Goal: Information Seeking & Learning: Learn about a topic

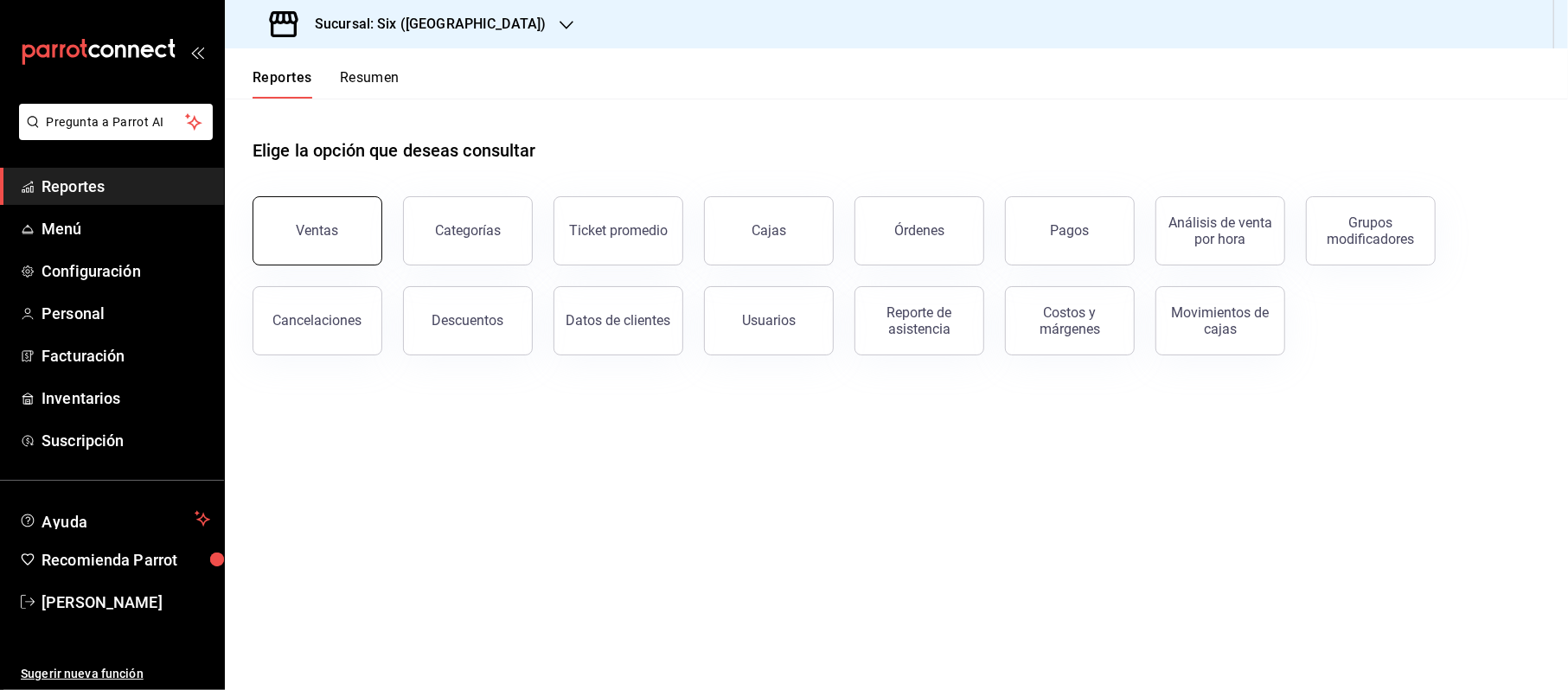
click at [343, 216] on button "Ventas" at bounding box center [317, 231] width 130 height 69
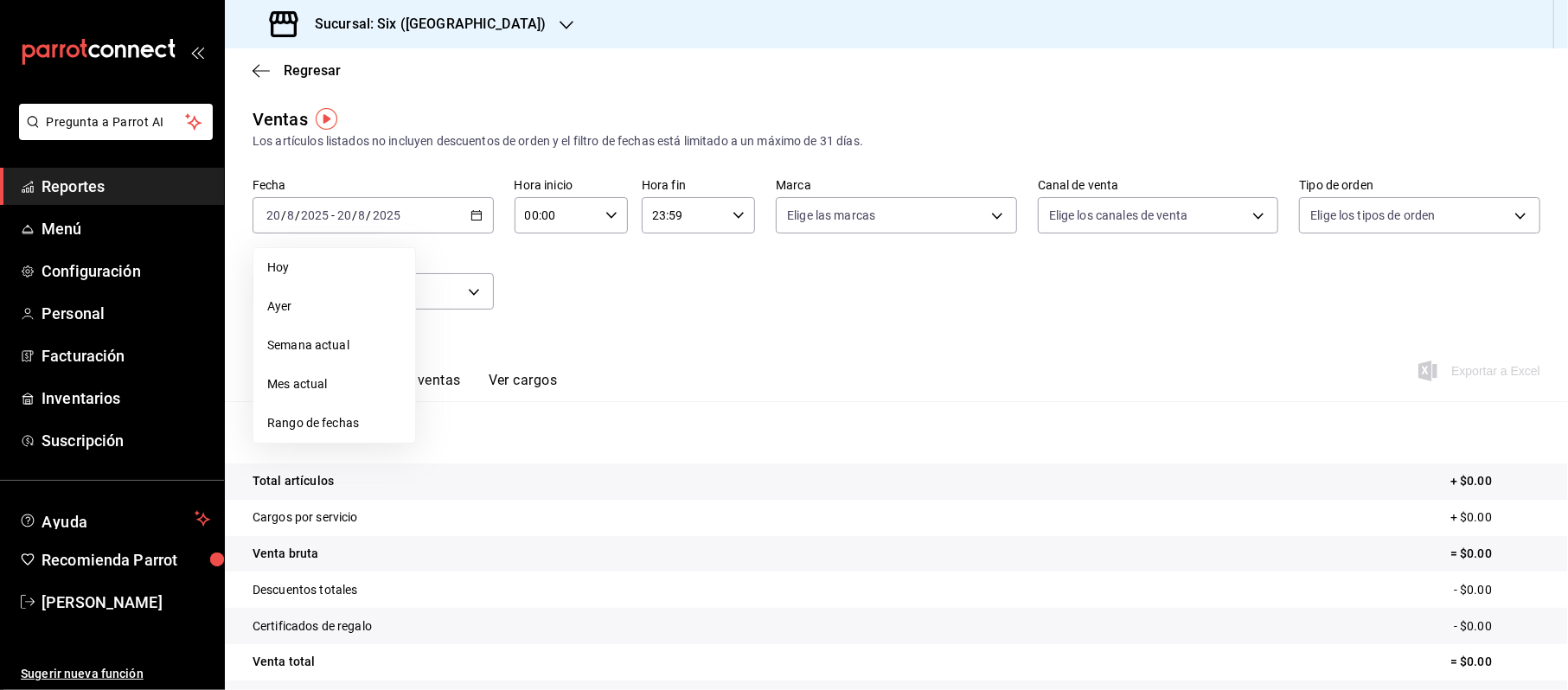
drag, startPoint x: 362, startPoint y: 398, endPoint x: 354, endPoint y: 416, distance: 19.7
click at [354, 416] on span "Rango de fechas" at bounding box center [333, 423] width 134 height 18
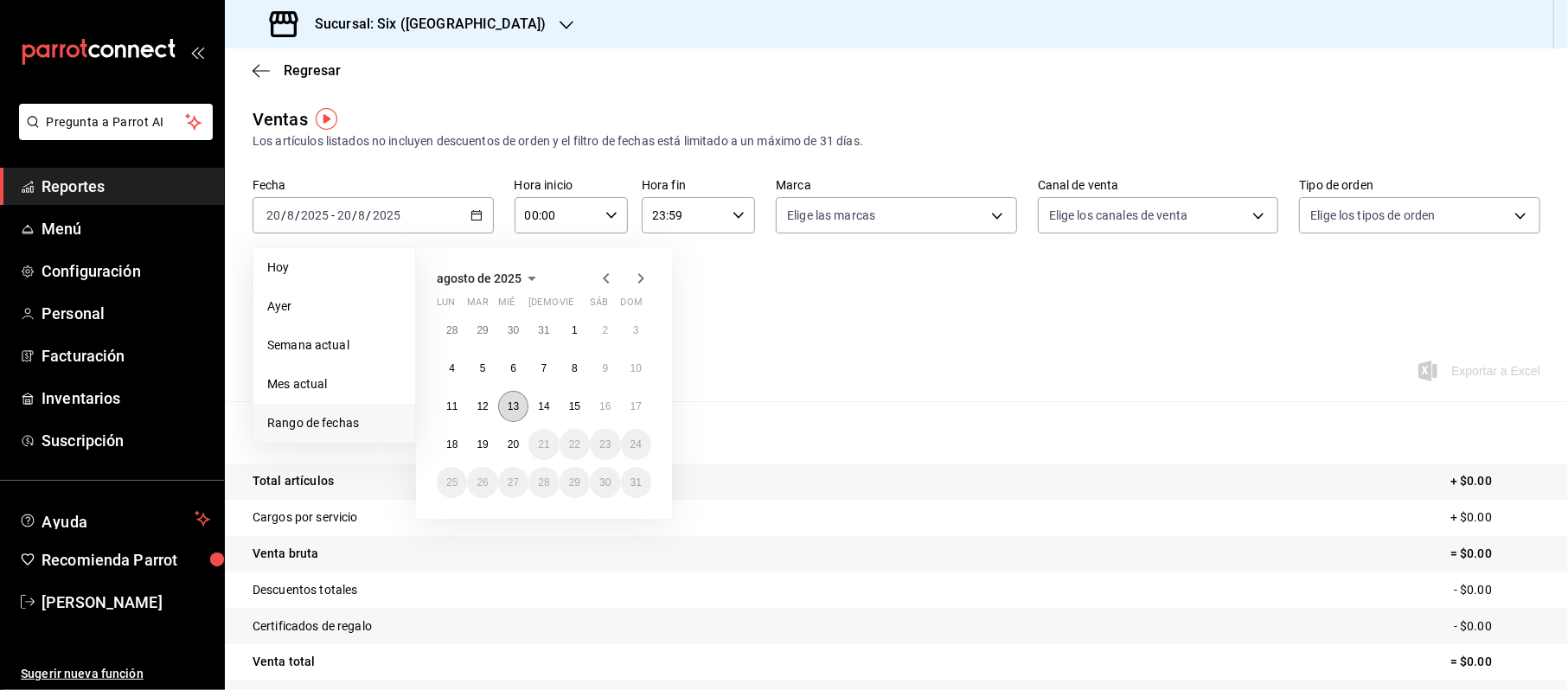
click at [521, 400] on button "13" at bounding box center [513, 405] width 31 height 31
click at [518, 439] on abbr "20" at bounding box center [513, 444] width 11 height 12
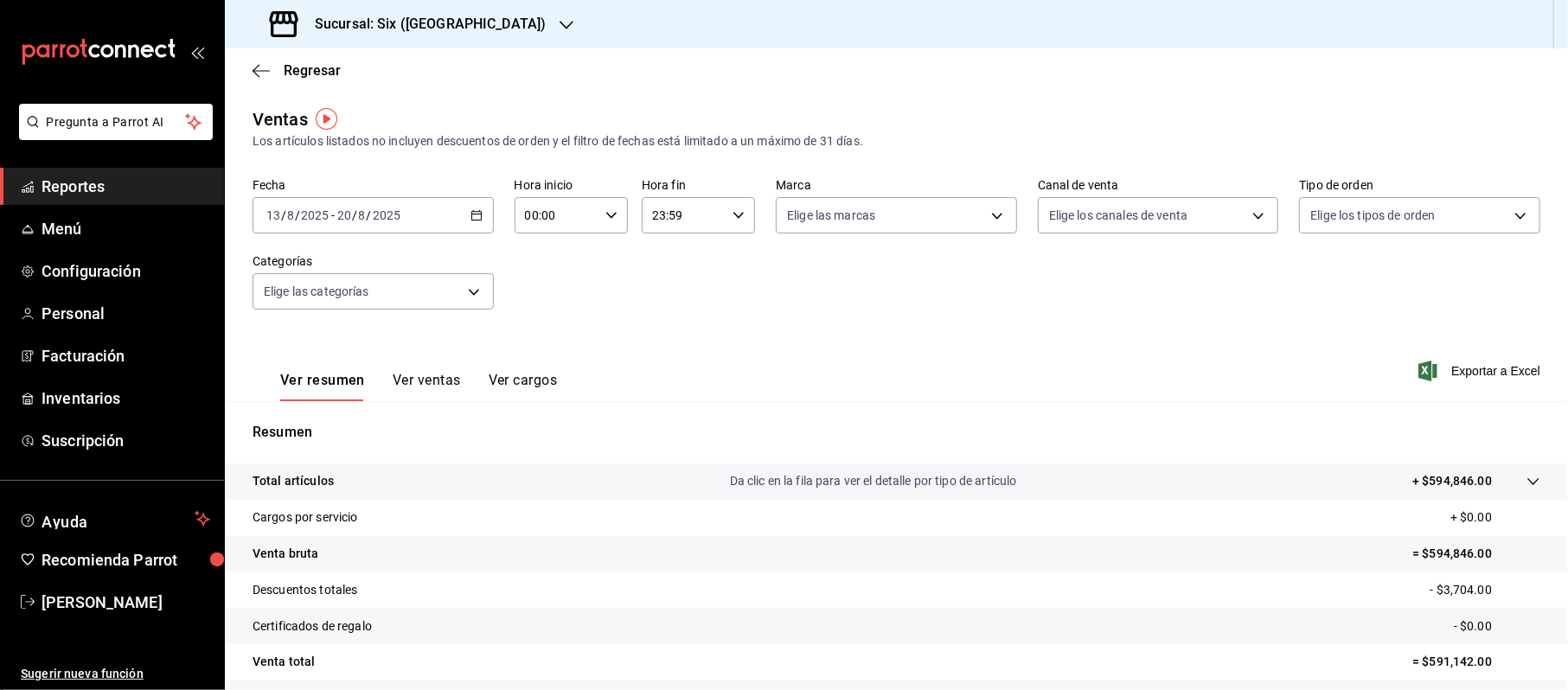
click at [562, 206] on input "00:00" at bounding box center [556, 215] width 84 height 35
click at [538, 285] on span "20" at bounding box center [539, 283] width 29 height 14
type input "20:00"
click at [658, 213] on div at bounding box center [784, 345] width 1568 height 690
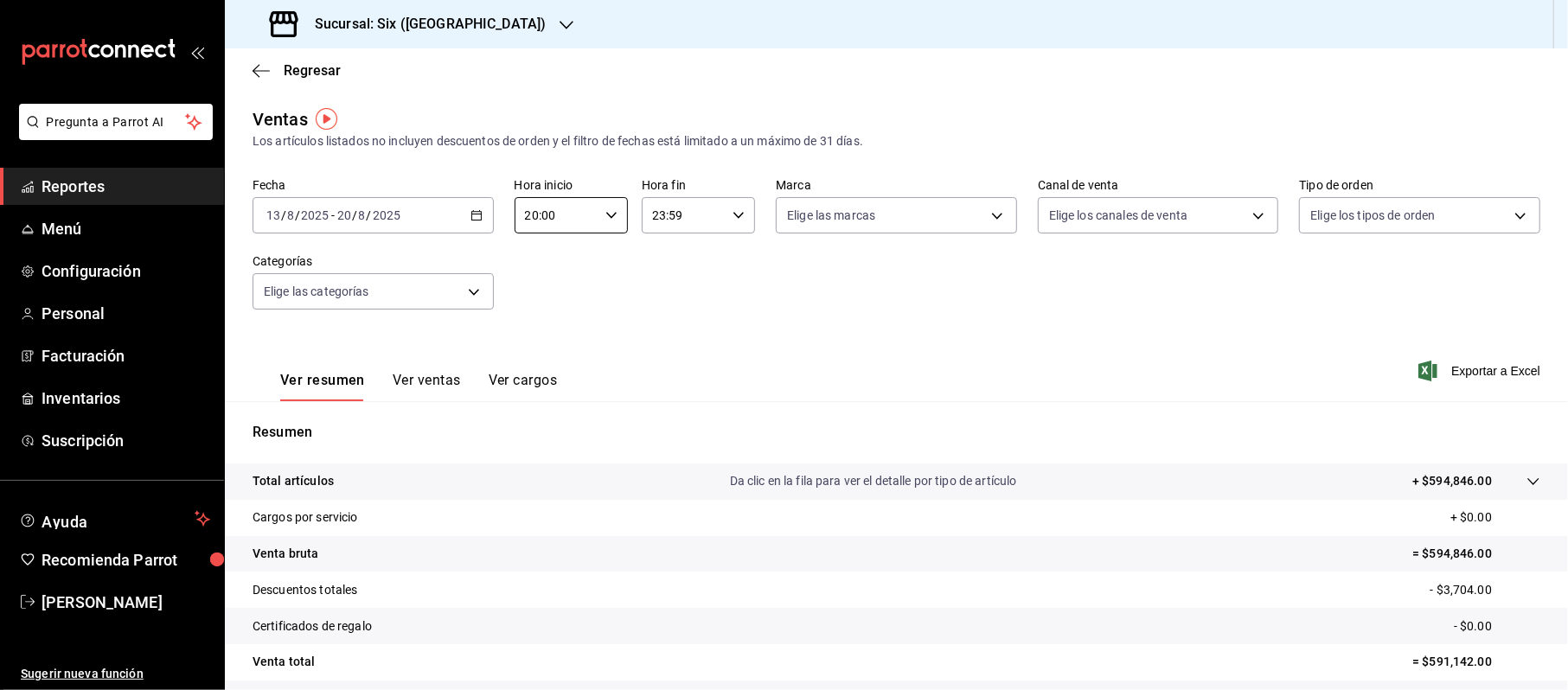
click at [655, 221] on input "23:59" at bounding box center [683, 215] width 84 height 35
click at [663, 313] on span "08" at bounding box center [664, 310] width 29 height 14
type input "08:59"
click at [876, 297] on div at bounding box center [784, 345] width 1568 height 690
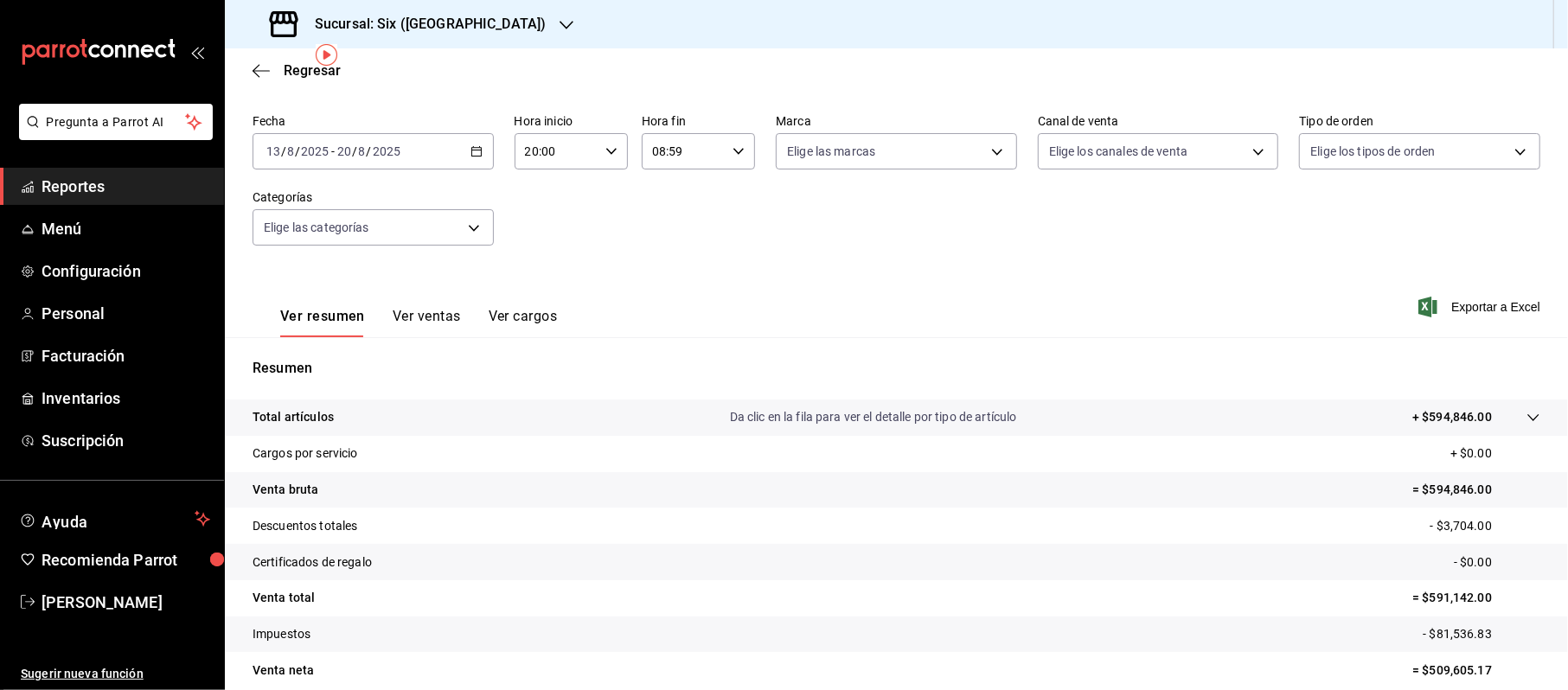
scroll to position [64, 0]
click at [58, 193] on span "Reportes" at bounding box center [126, 186] width 169 height 24
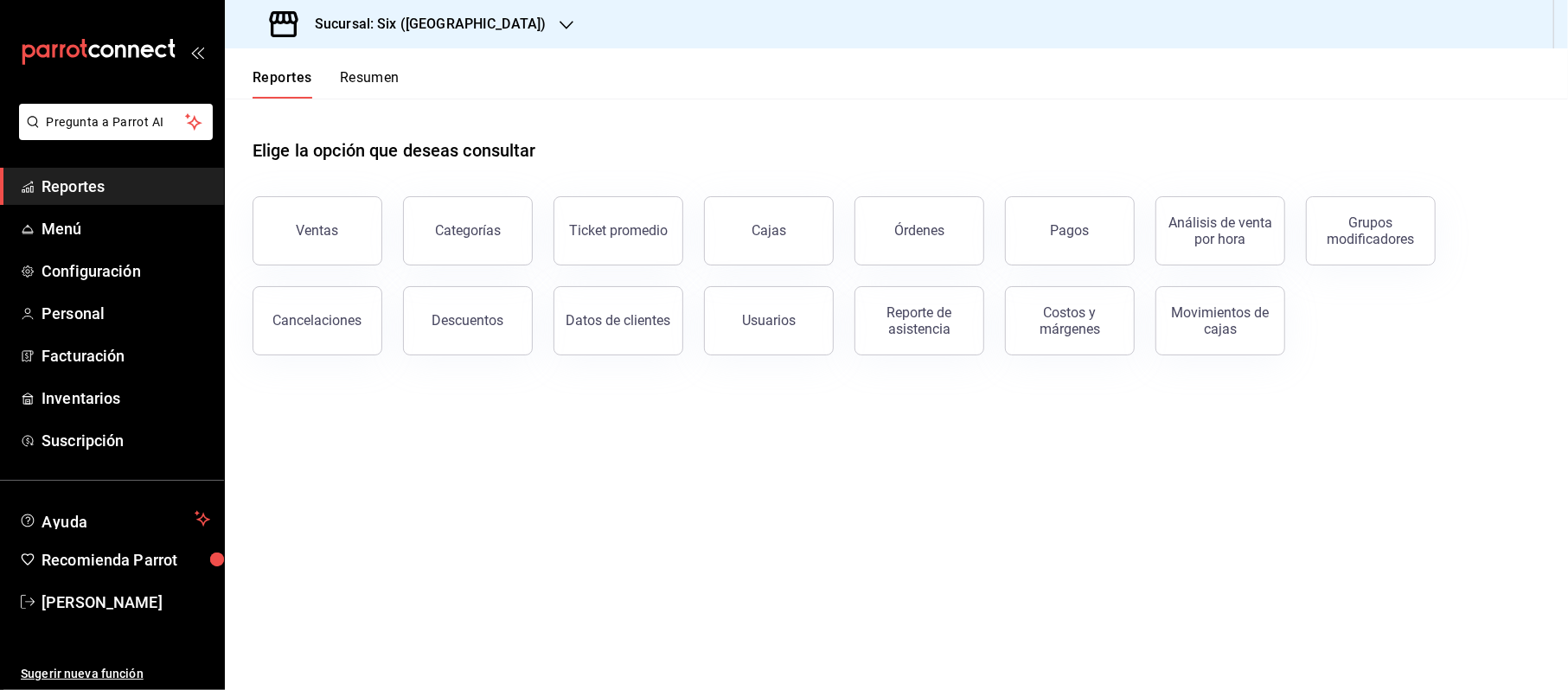
click at [426, 315] on button "Descuentos" at bounding box center [467, 321] width 130 height 69
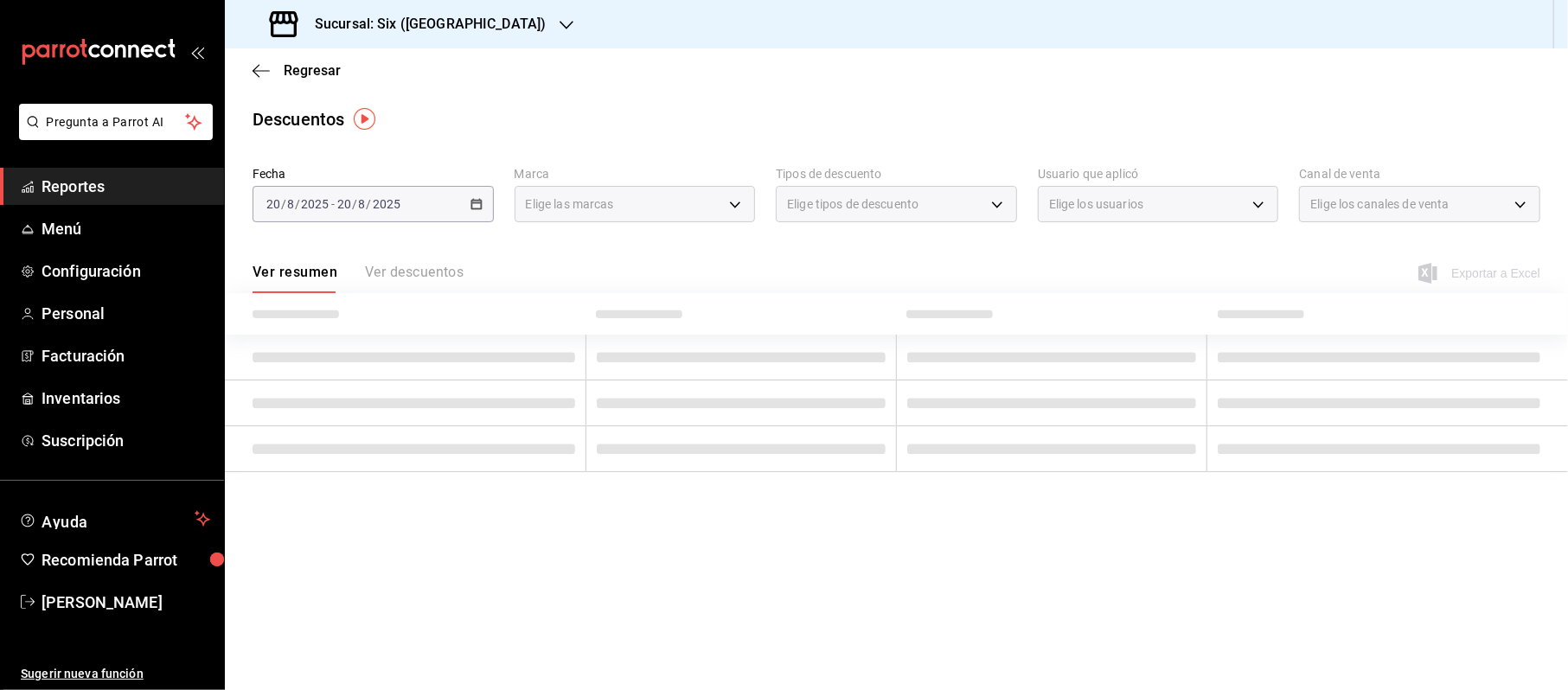
click at [489, 200] on div "[DATE] [DATE] - [DATE] [DATE]" at bounding box center [373, 204] width 241 height 37
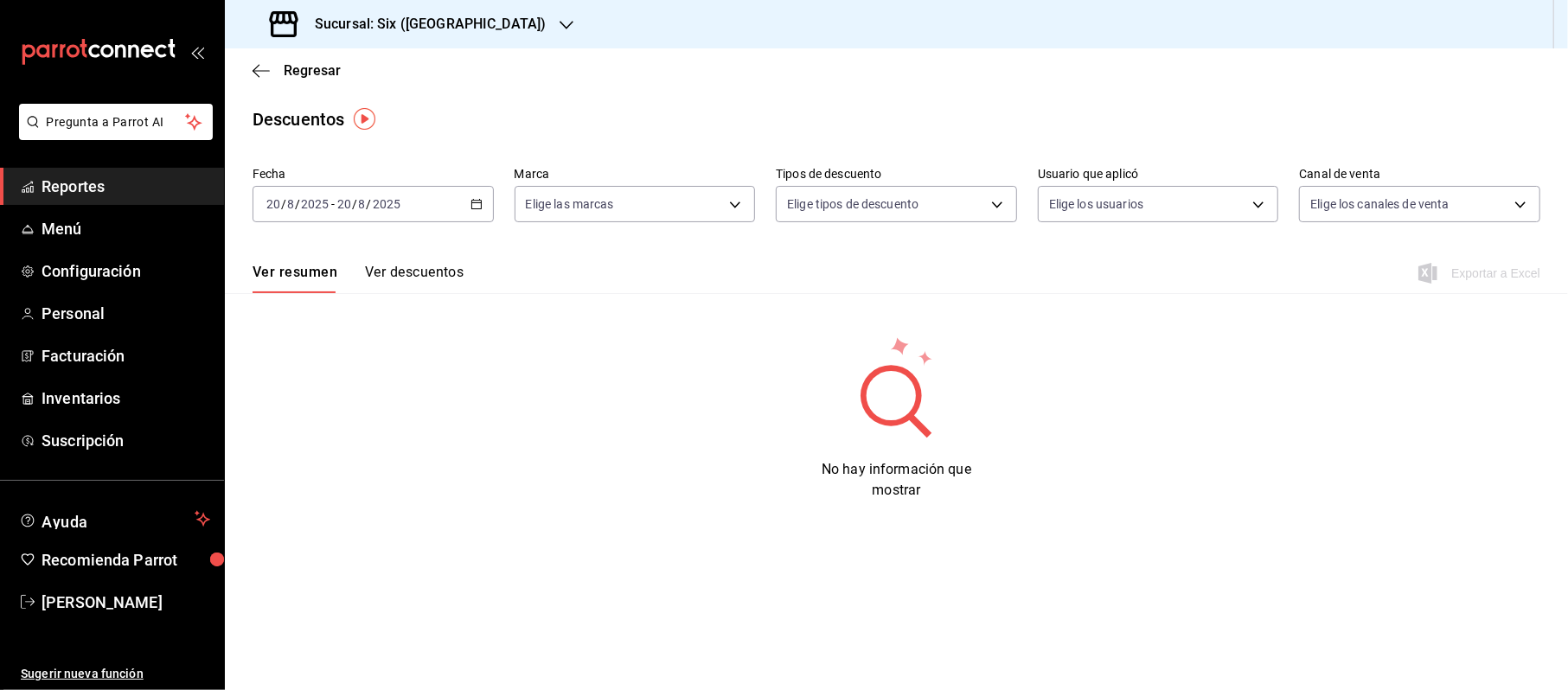
click at [481, 198] on icon "button" at bounding box center [476, 204] width 12 height 12
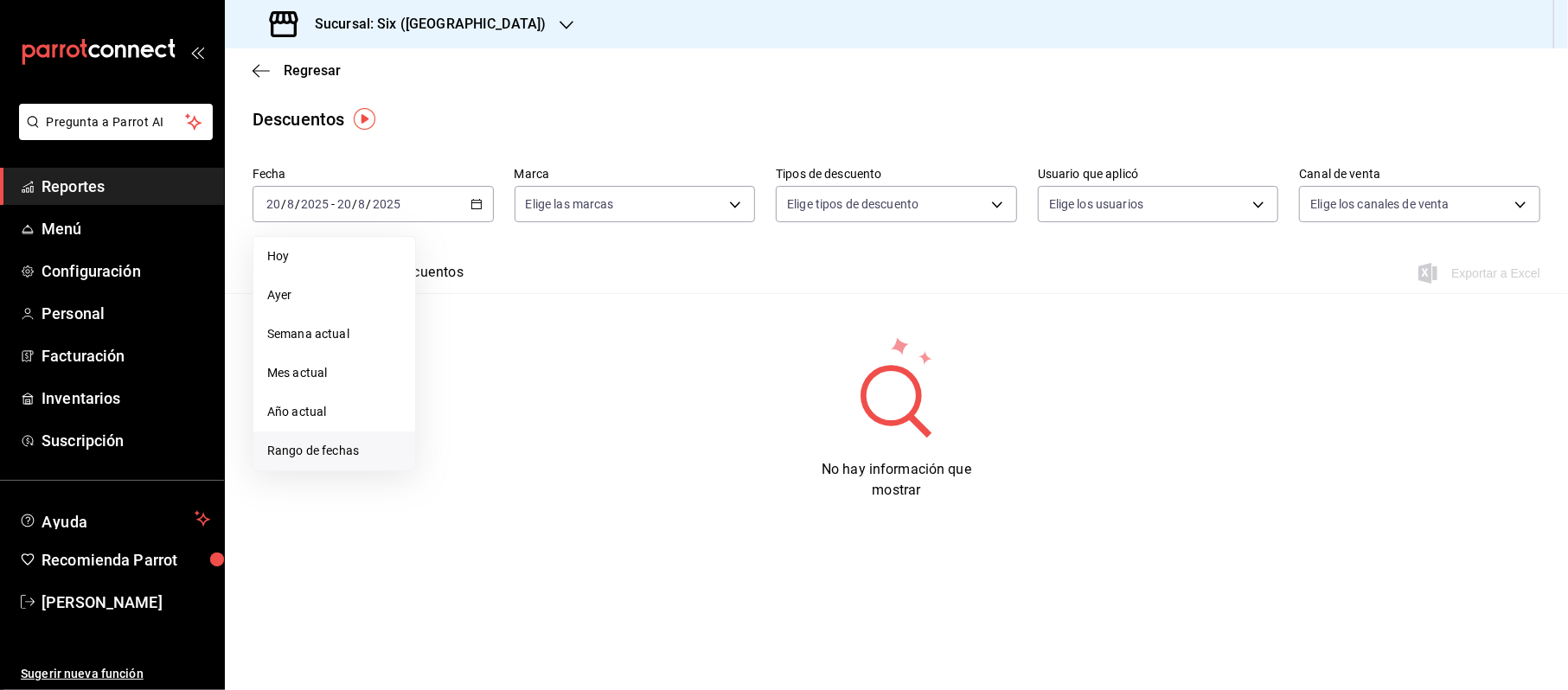
click at [354, 456] on span "Rango de fechas" at bounding box center [333, 451] width 134 height 18
click at [512, 393] on abbr "13" at bounding box center [513, 395] width 11 height 12
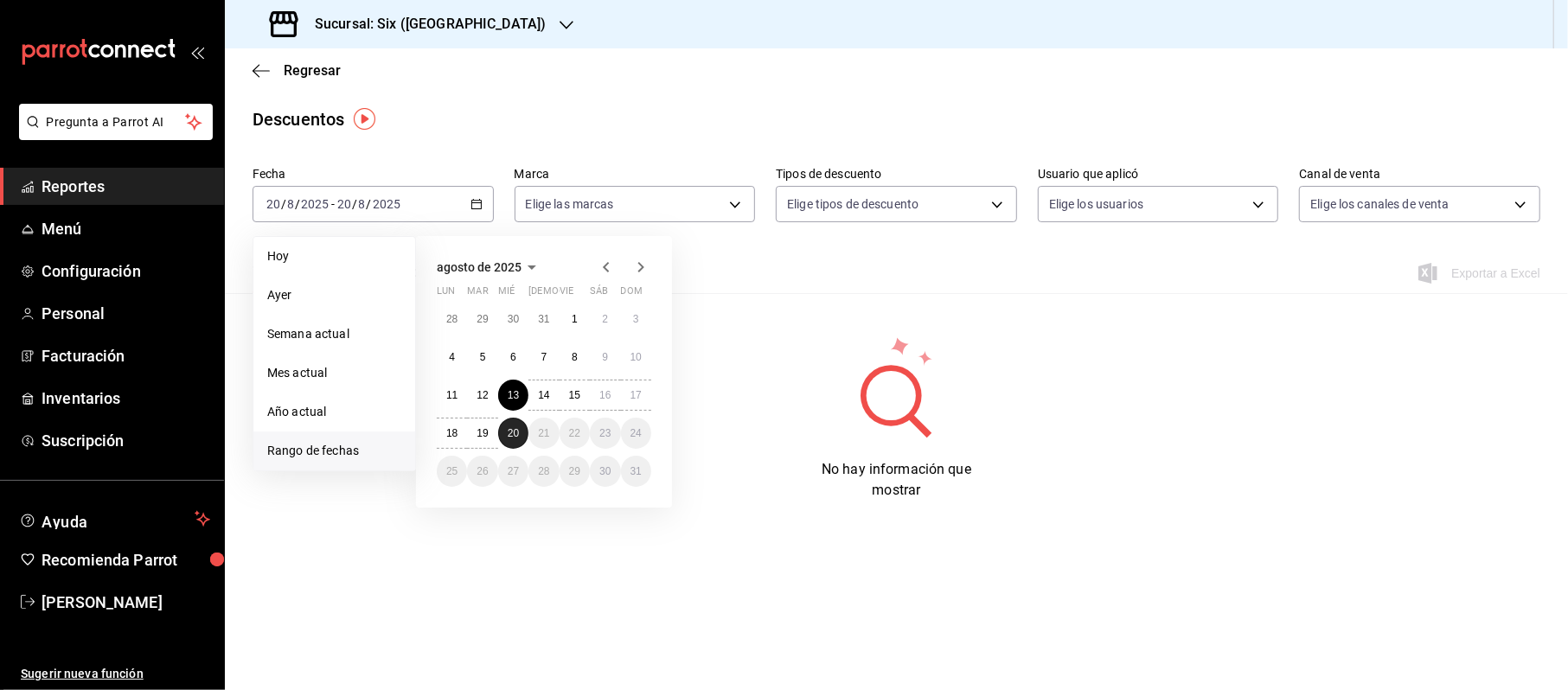
click at [506, 440] on button "20" at bounding box center [513, 432] width 31 height 31
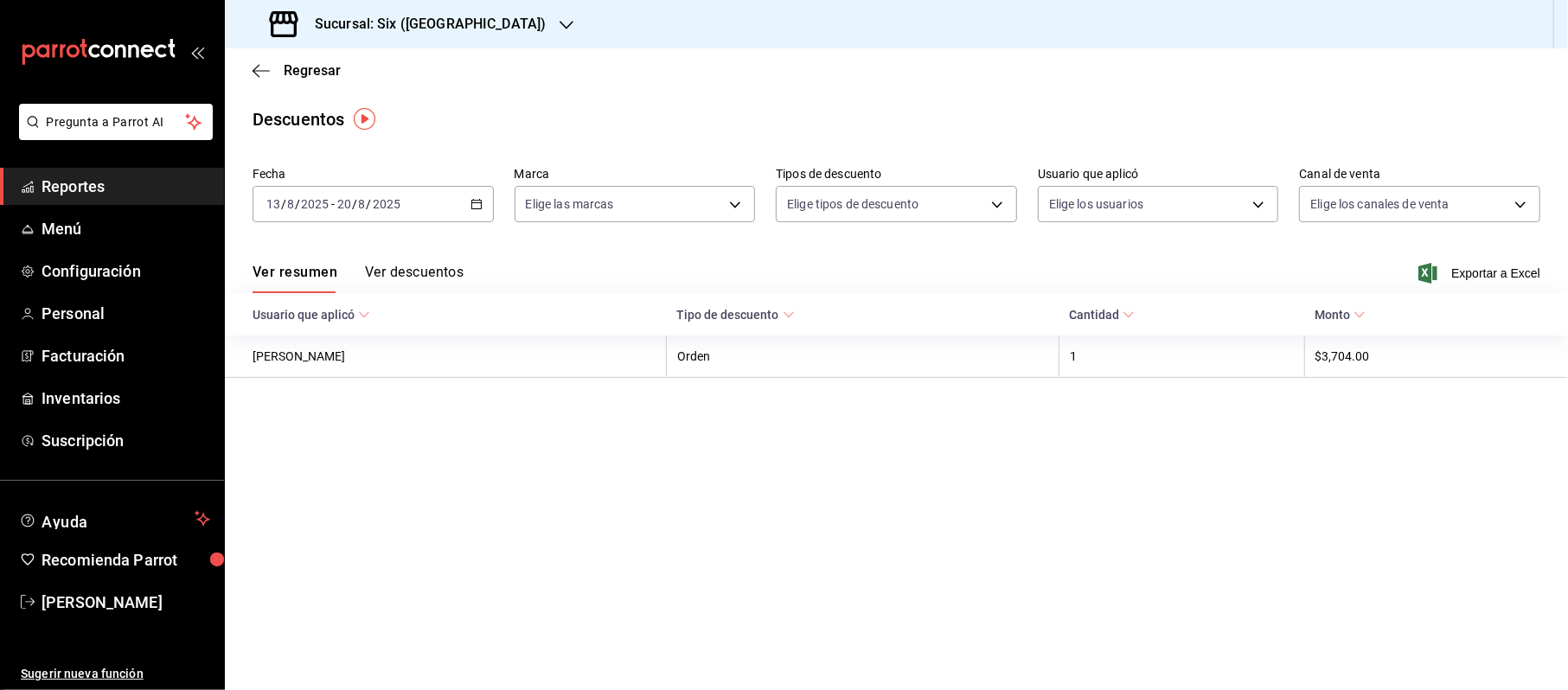
click at [427, 268] on button "Ver descuentos" at bounding box center [414, 279] width 98 height 30
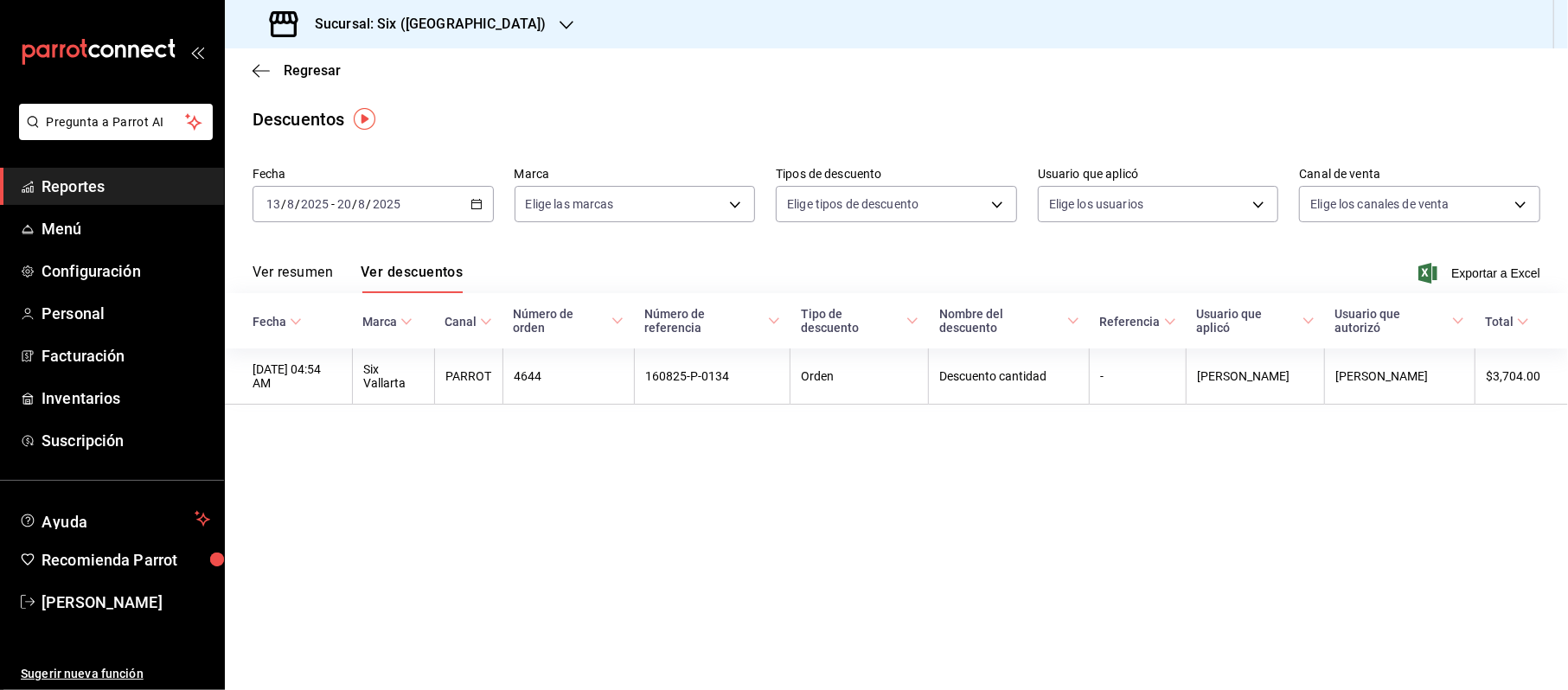
click at [95, 190] on span "Reportes" at bounding box center [126, 186] width 169 height 24
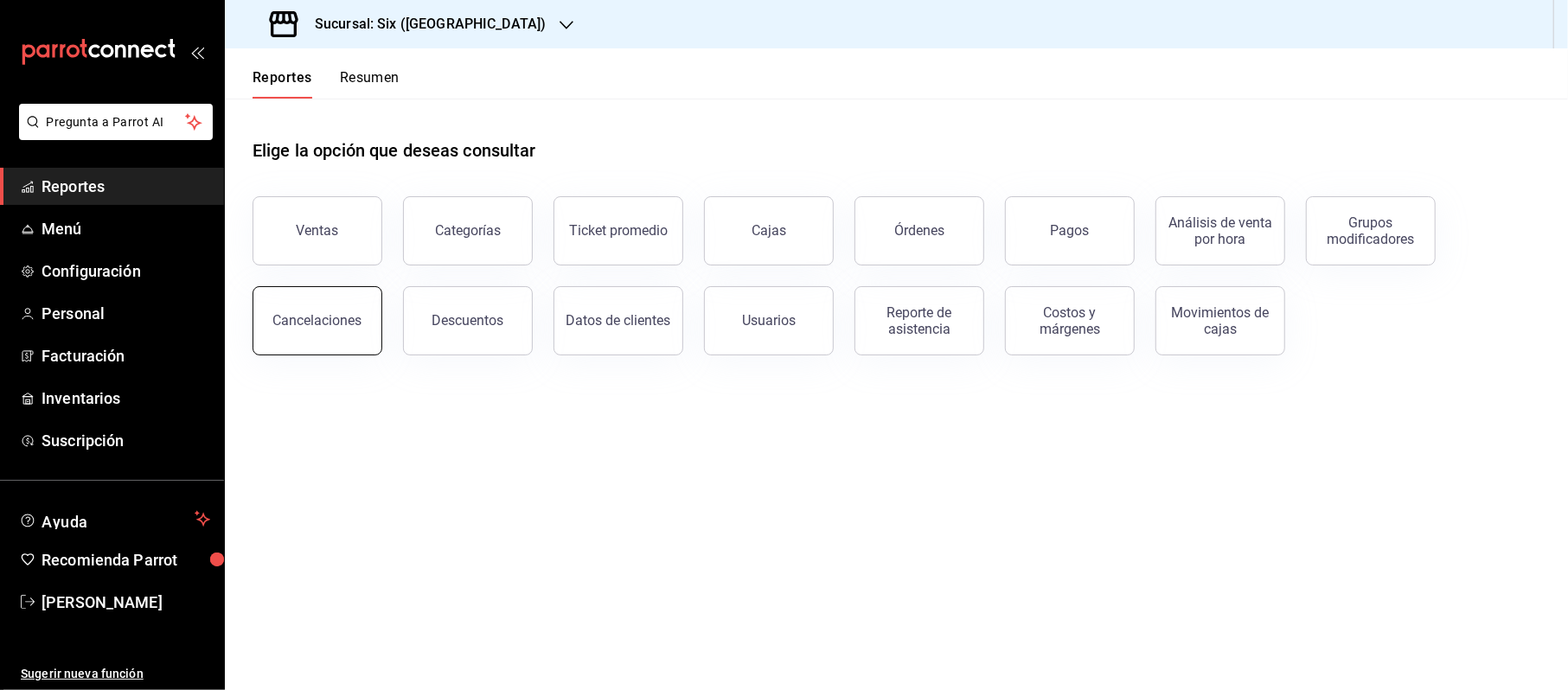
click at [279, 312] on div "Cancelaciones" at bounding box center [318, 320] width 89 height 17
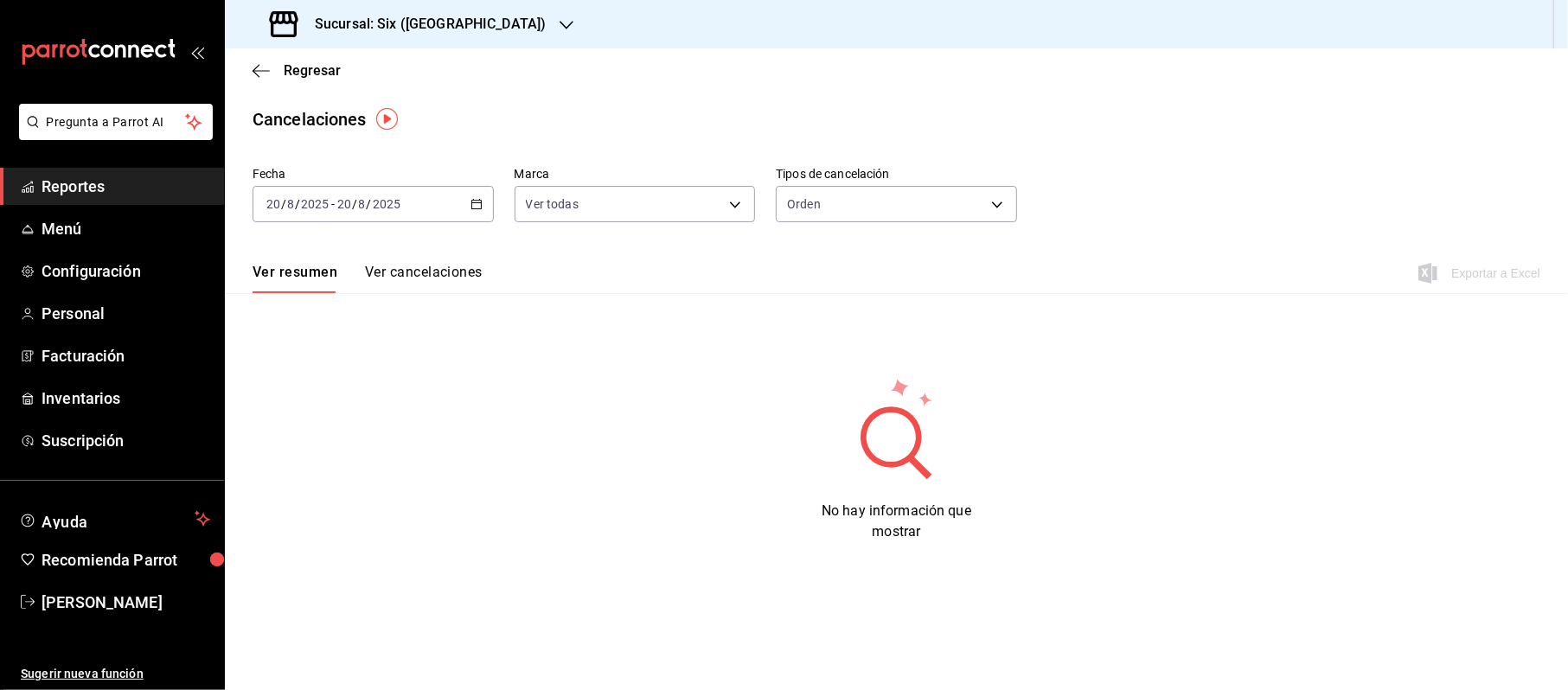
click at [279, 312] on div "Fecha 2025-08-20 20 / 8 / 2025 - 2025-08-20 20 / 8 / 2025 Marca Ver todas [obje…" at bounding box center [897, 350] width 1343 height 382
click at [279, 315] on div "Fecha 2025-08-20 20 / 8 / 2025 - 2025-08-20 20 / 8 / 2025 Marca Ver todas [obje…" at bounding box center [897, 350] width 1343 height 382
drag, startPoint x: 279, startPoint y: 315, endPoint x: 295, endPoint y: 326, distance: 19.4
click at [295, 325] on div "Fecha 2025-08-20 20 / 8 / 2025 - 2025-08-20 20 / 8 / 2025 Marca Ver todas [obje…" at bounding box center [897, 350] width 1343 height 382
click at [136, 192] on span "Reportes" at bounding box center [126, 186] width 169 height 24
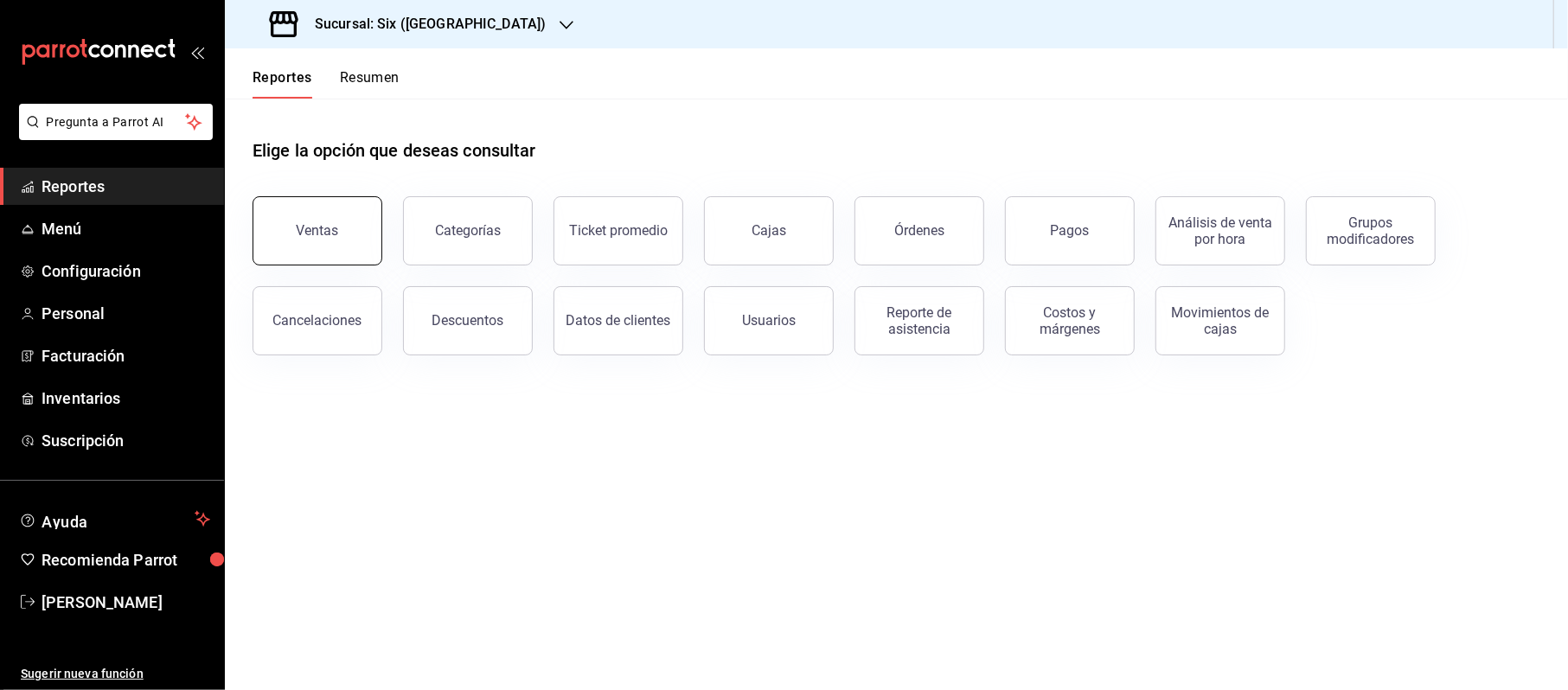
click at [376, 220] on div "Ventas" at bounding box center [307, 220] width 151 height 90
click at [339, 220] on button "Ventas" at bounding box center [317, 231] width 130 height 69
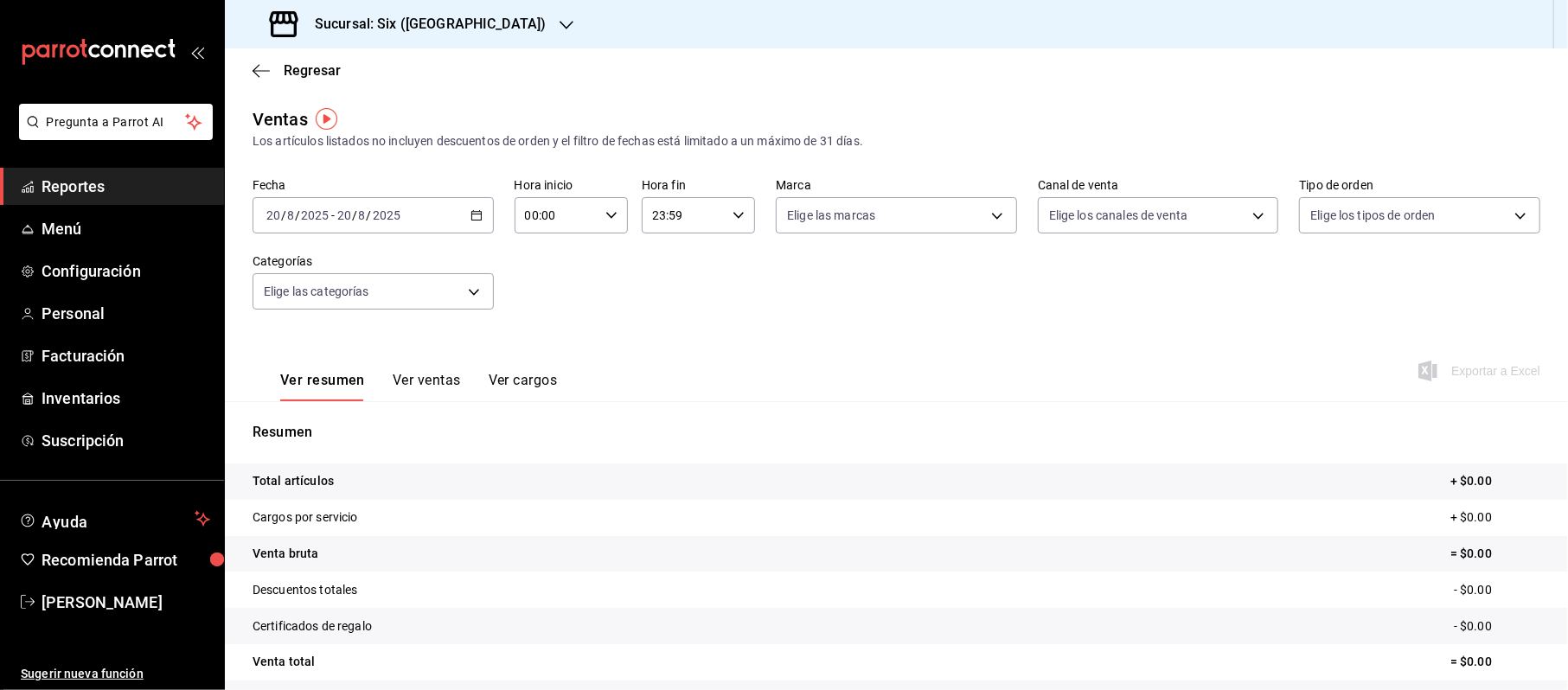
click at [472, 213] on icon "button" at bounding box center [476, 215] width 12 height 12
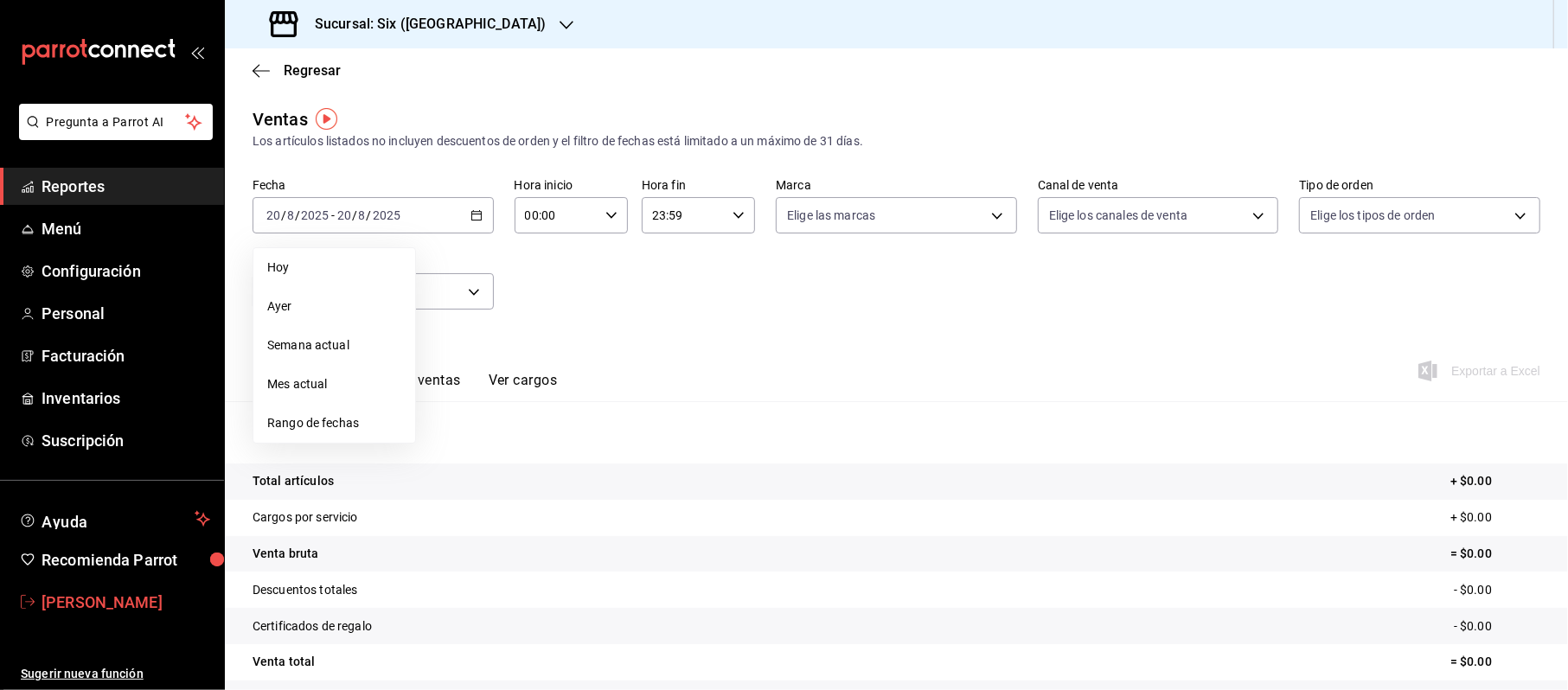
click at [136, 596] on span "Cinthia Sarahí Gonzalez" at bounding box center [126, 603] width 169 height 24
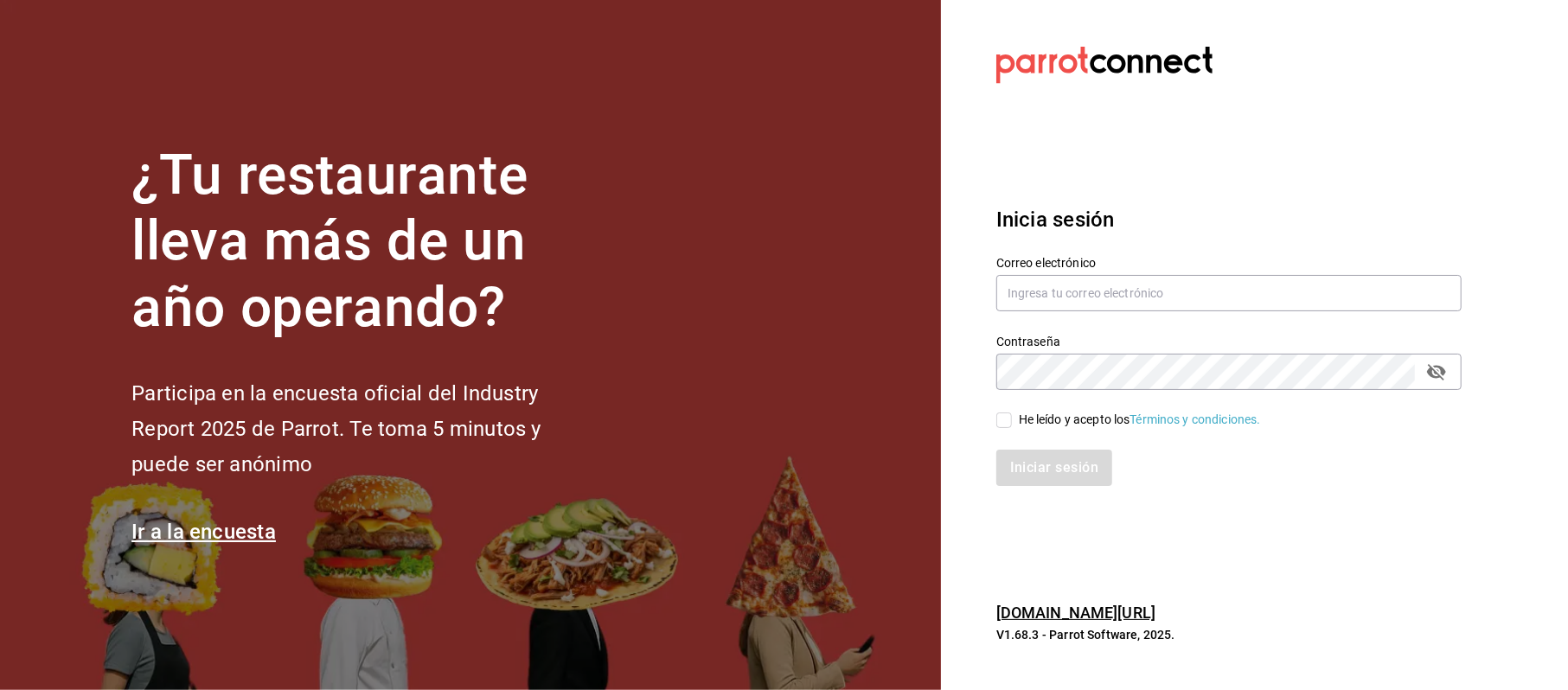
click at [1171, 256] on div "Correo electrónico" at bounding box center [1229, 285] width 465 height 58
click at [1159, 302] on input "text" at bounding box center [1229, 292] width 465 height 37
type input "cinthiasgs15@gmail.com"
click at [1048, 419] on div "He leído y acepto los Términos y condiciones." at bounding box center [1140, 419] width 242 height 18
click at [1012, 419] on input "He leído y acepto los Términos y condiciones." at bounding box center [1005, 420] width 16 height 16
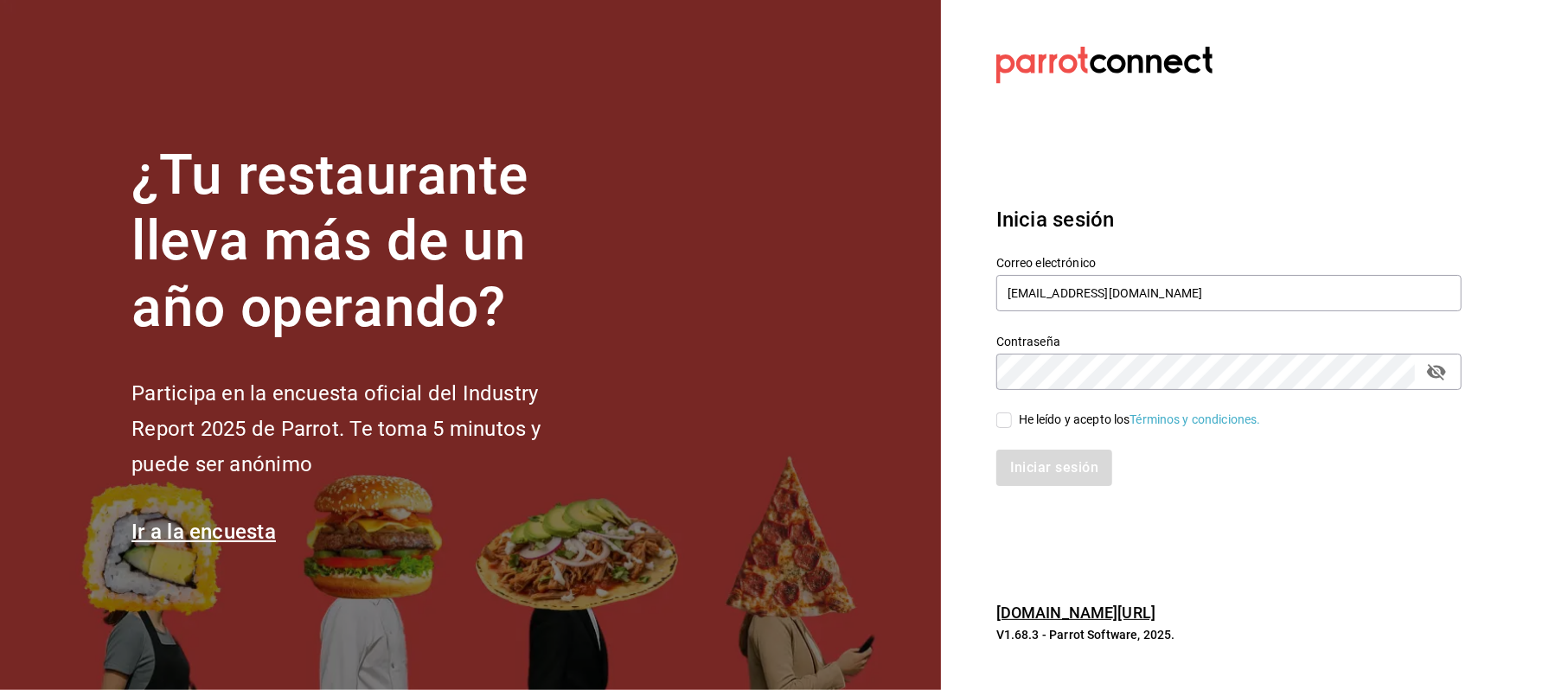
checkbox input "true"
click at [1045, 478] on button "Iniciar sesión" at bounding box center [1055, 468] width 118 height 37
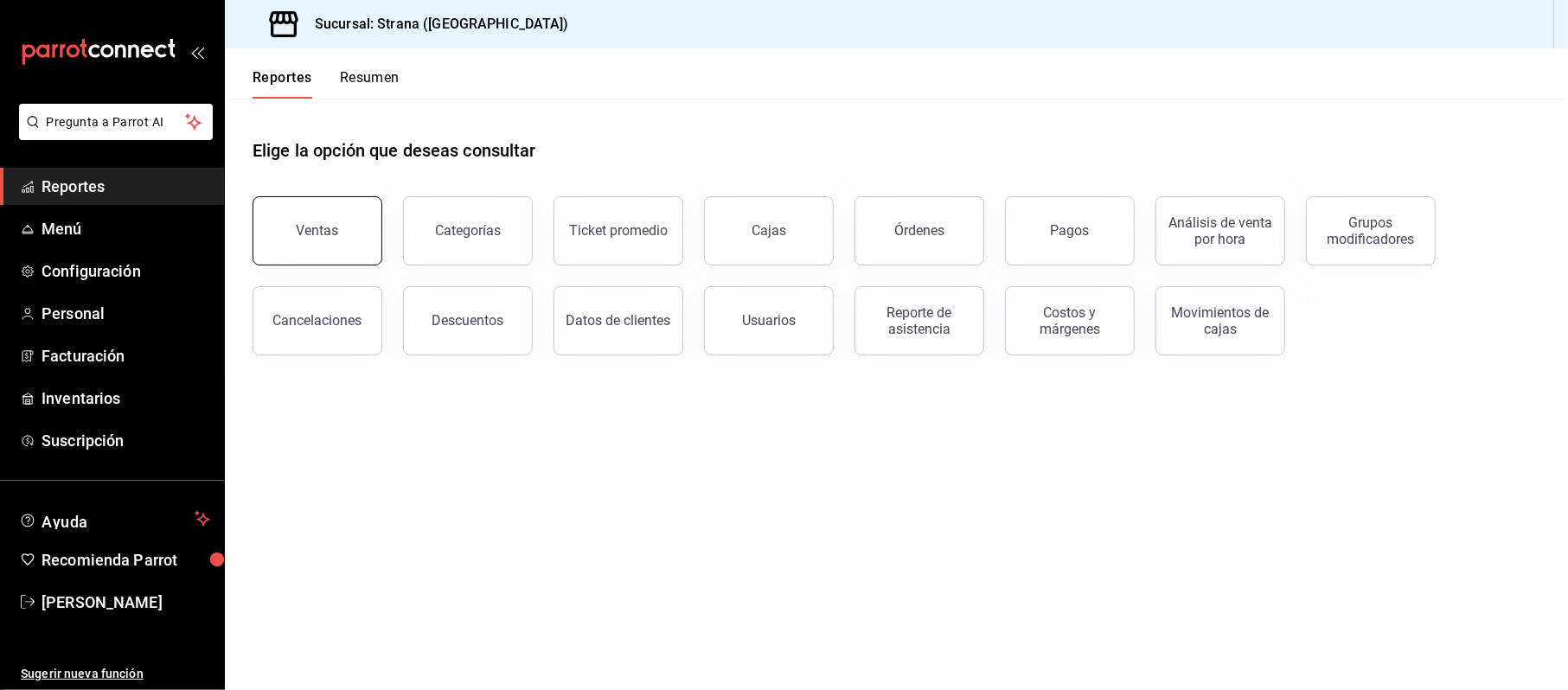
click at [305, 202] on button "Ventas" at bounding box center [317, 231] width 130 height 69
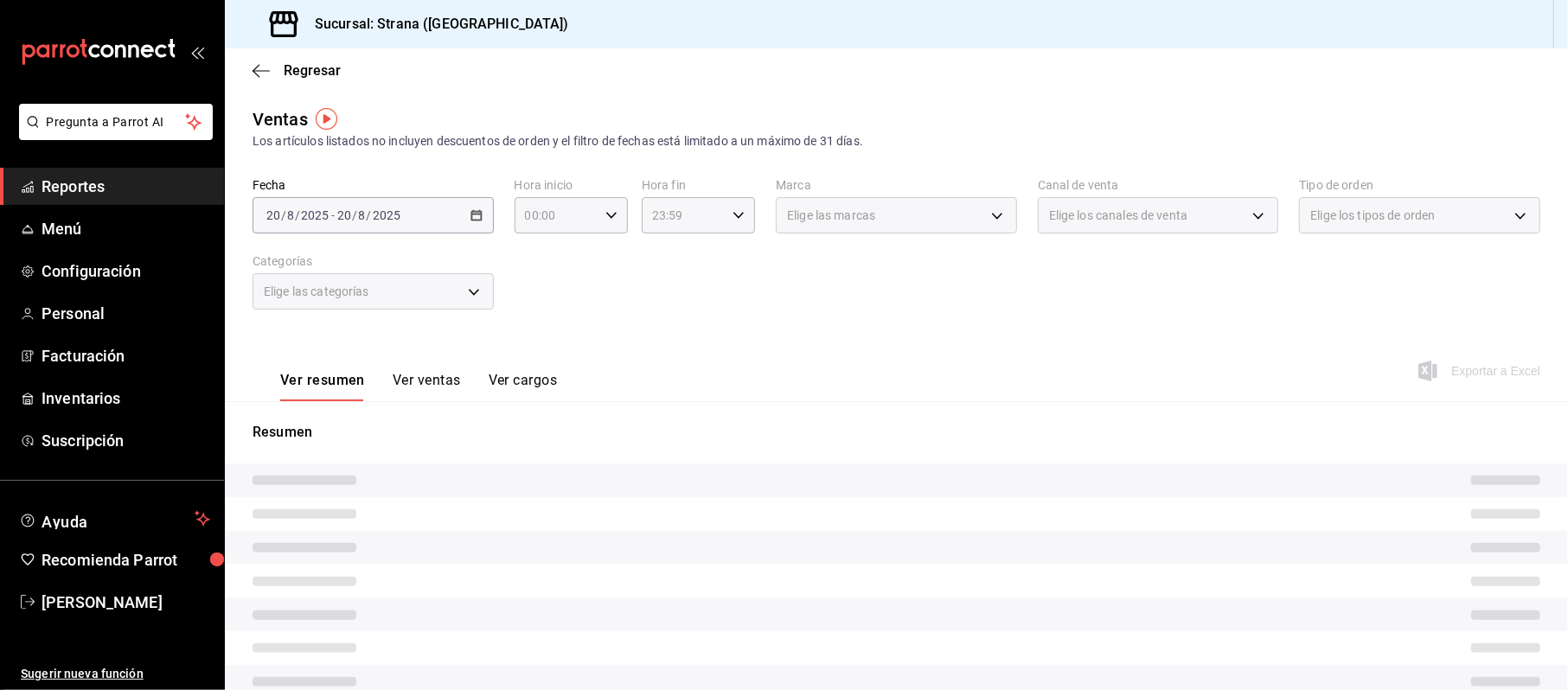
click at [458, 216] on div "[DATE] [DATE] - [DATE] [DATE]" at bounding box center [373, 215] width 241 height 37
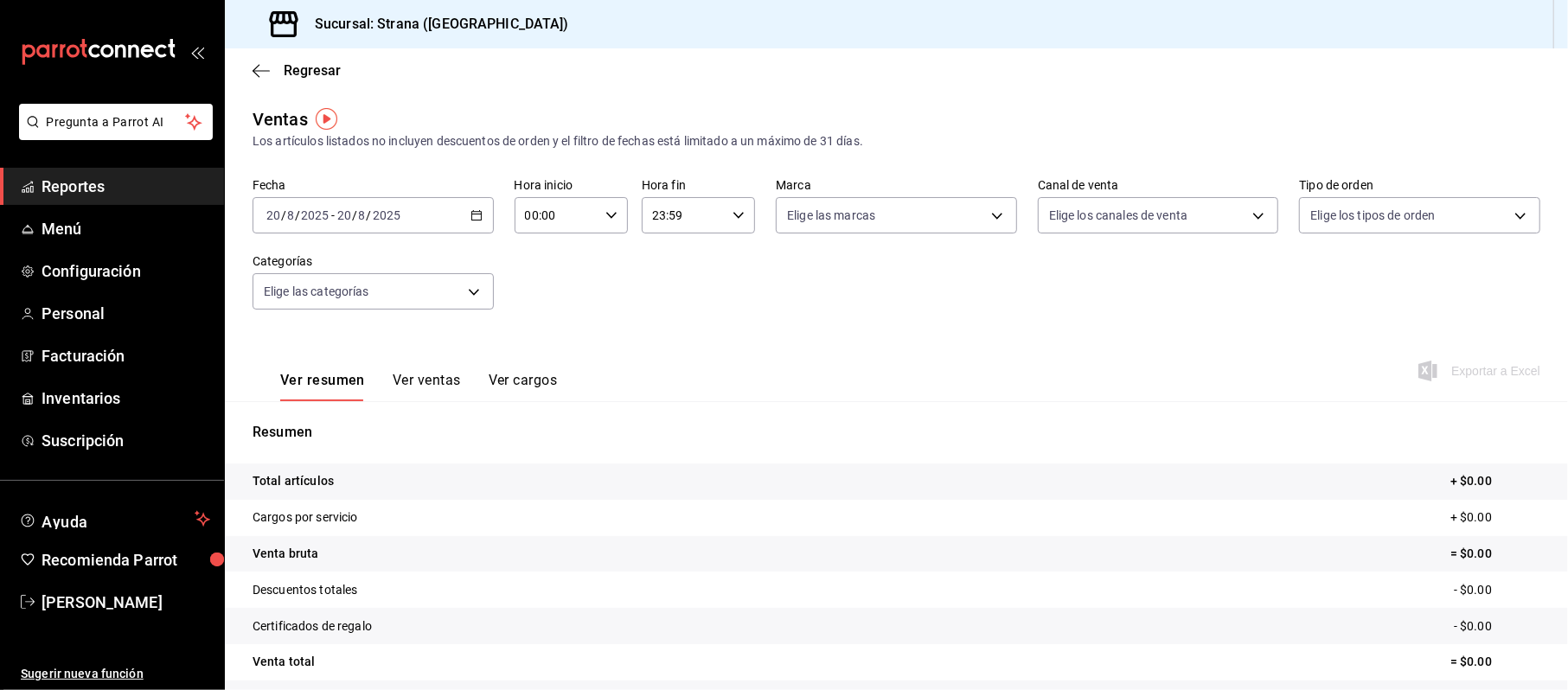
click at [470, 225] on div "[DATE] [DATE] - [DATE] [DATE]" at bounding box center [373, 215] width 241 height 37
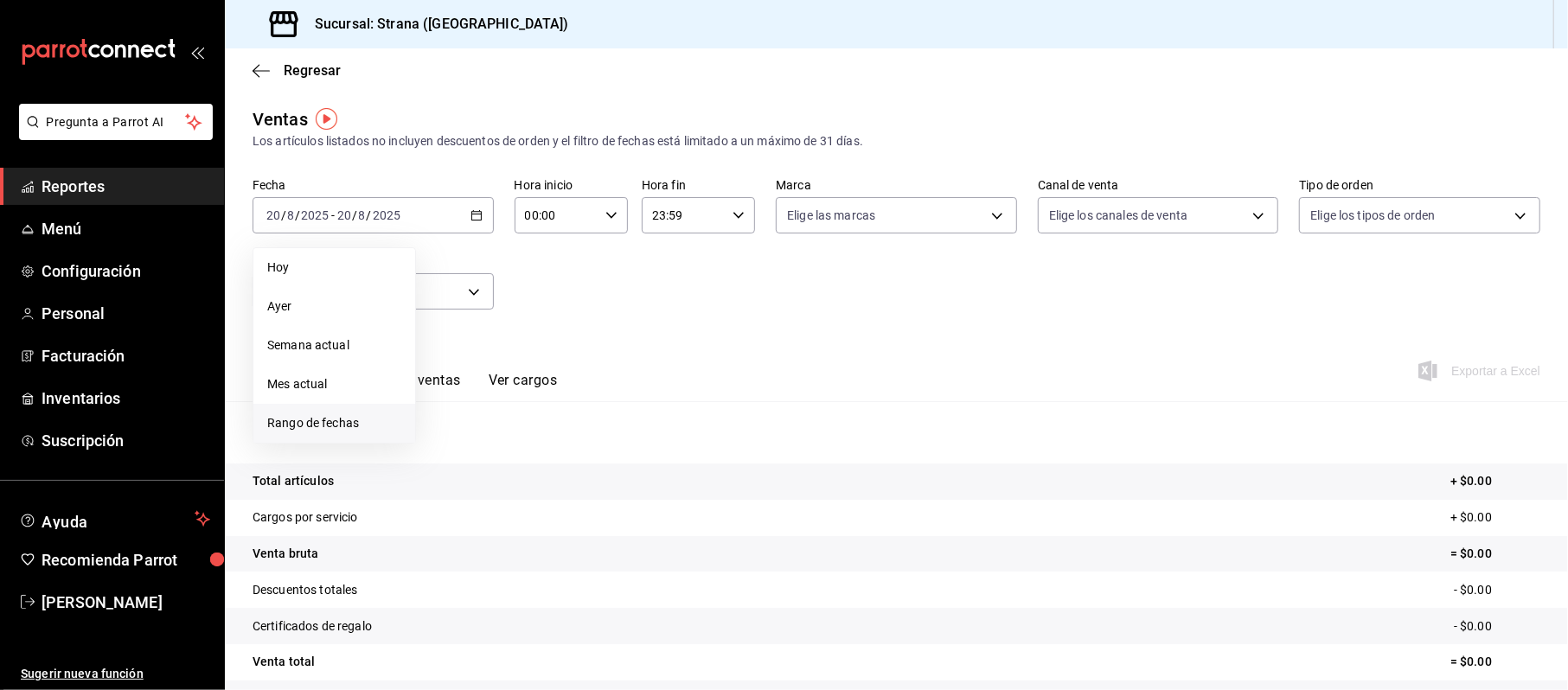
click at [376, 416] on span "Rango de fechas" at bounding box center [333, 423] width 134 height 18
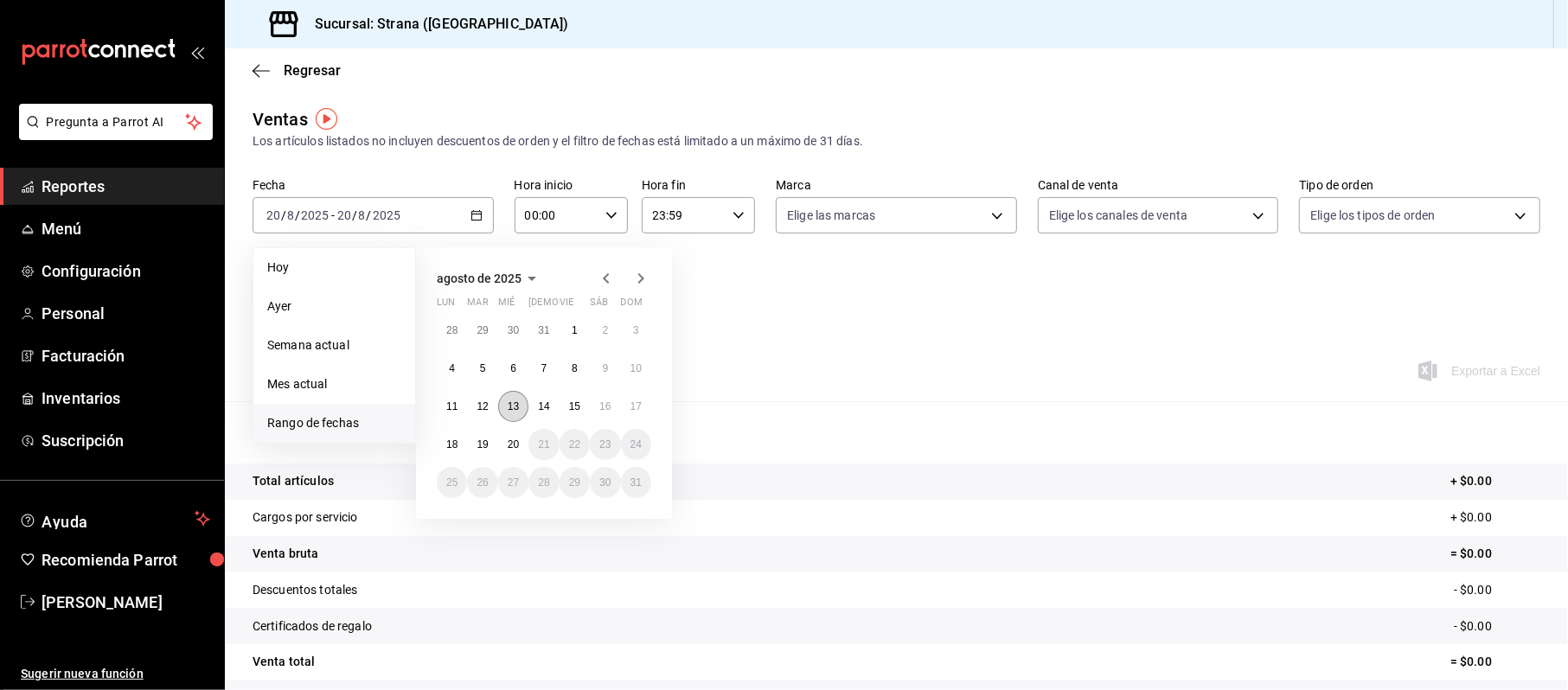
click at [502, 408] on button "13" at bounding box center [513, 405] width 31 height 31
click at [505, 446] on button "20" at bounding box center [513, 444] width 31 height 31
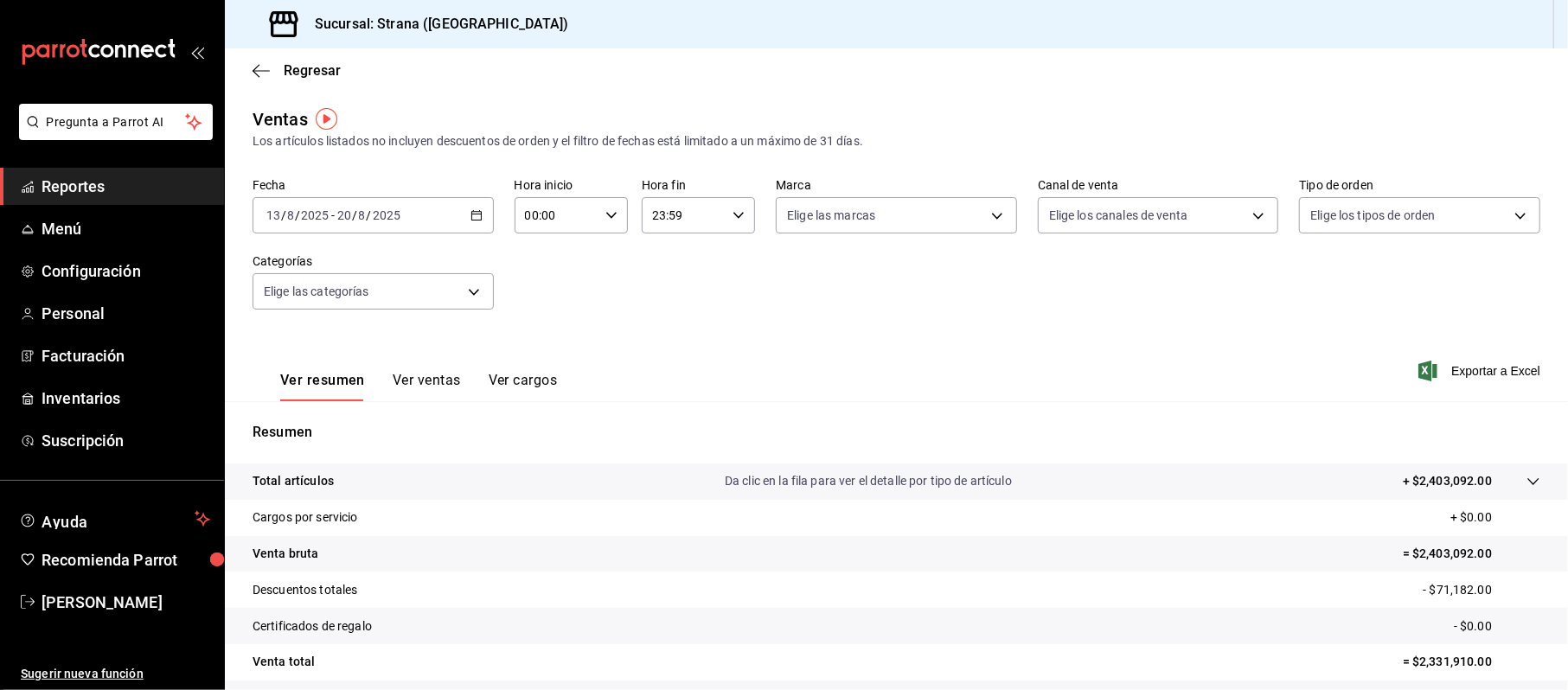
click at [544, 207] on input "00:00" at bounding box center [556, 215] width 84 height 35
click at [540, 291] on button "20" at bounding box center [540, 283] width 50 height 35
type input "20:00"
click at [651, 220] on div at bounding box center [784, 345] width 1568 height 690
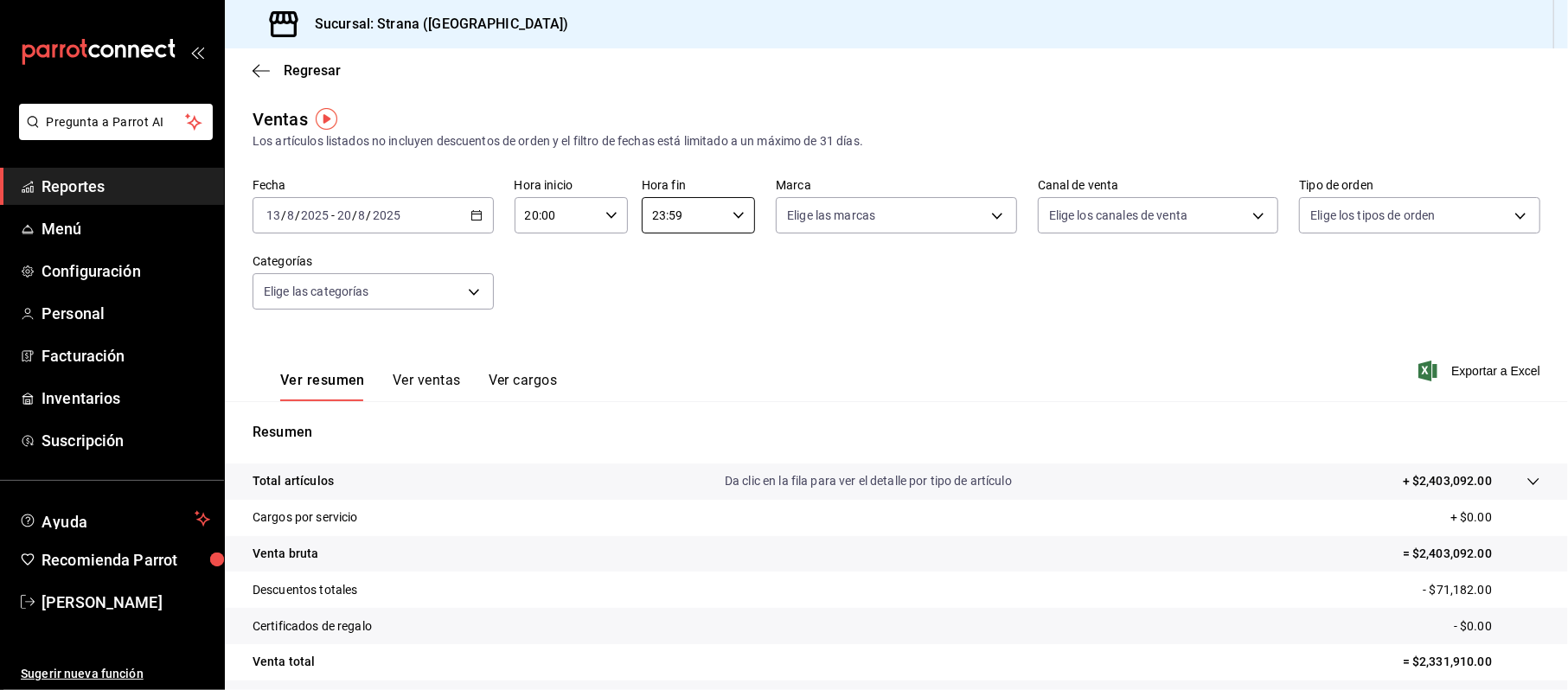
click at [652, 216] on input "23:59" at bounding box center [683, 215] width 84 height 35
click at [665, 305] on span "08" at bounding box center [664, 310] width 29 height 14
type input "08:59"
click at [555, 311] on div at bounding box center [784, 345] width 1568 height 690
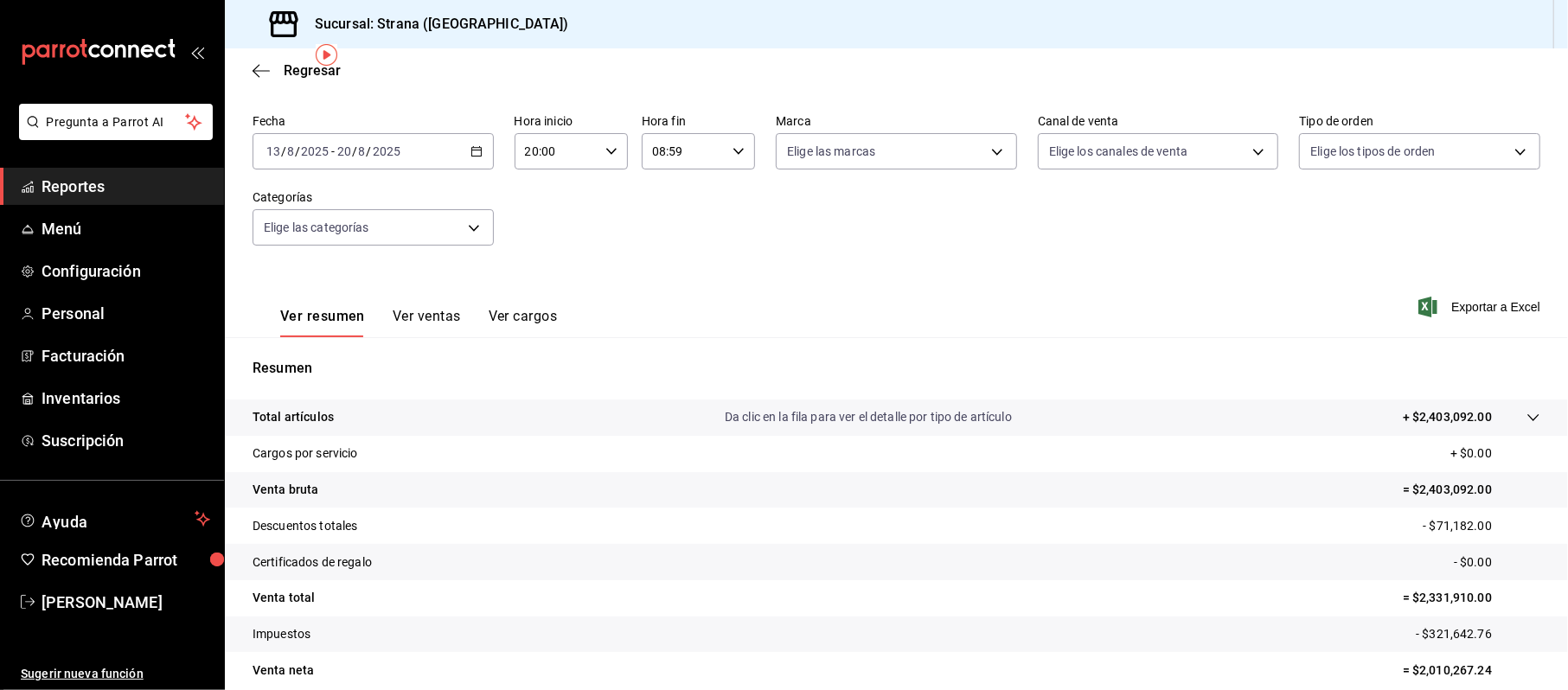
scroll to position [64, 0]
click at [378, 243] on body "Pregunta a Parrot AI Reportes Menú Configuración Personal Facturación Inventari…" at bounding box center [784, 345] width 1568 height 690
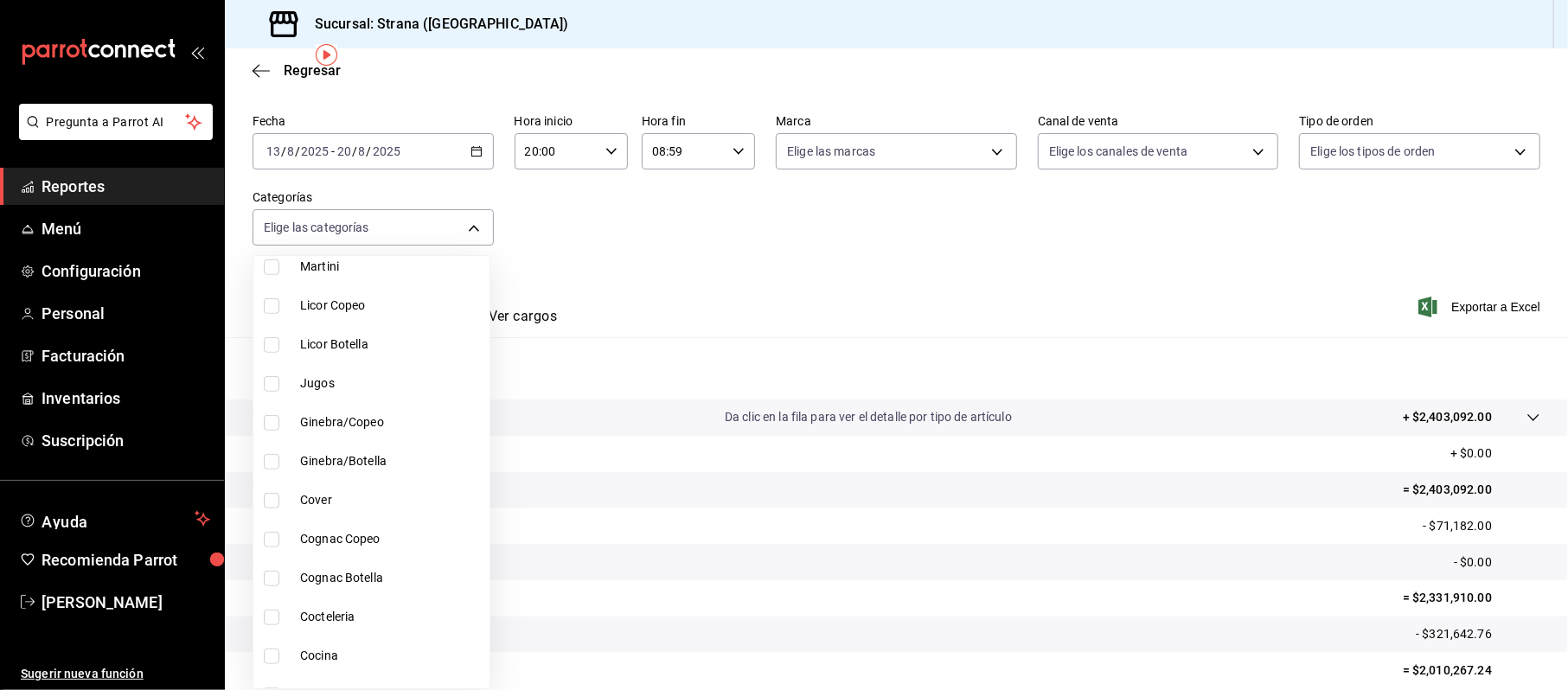
scroll to position [807, 0]
click at [322, 550] on span "Cocina" at bounding box center [392, 540] width 182 height 18
type input "21078aee-3c76-44e1-85fc-78091211877d"
checkbox input "true"
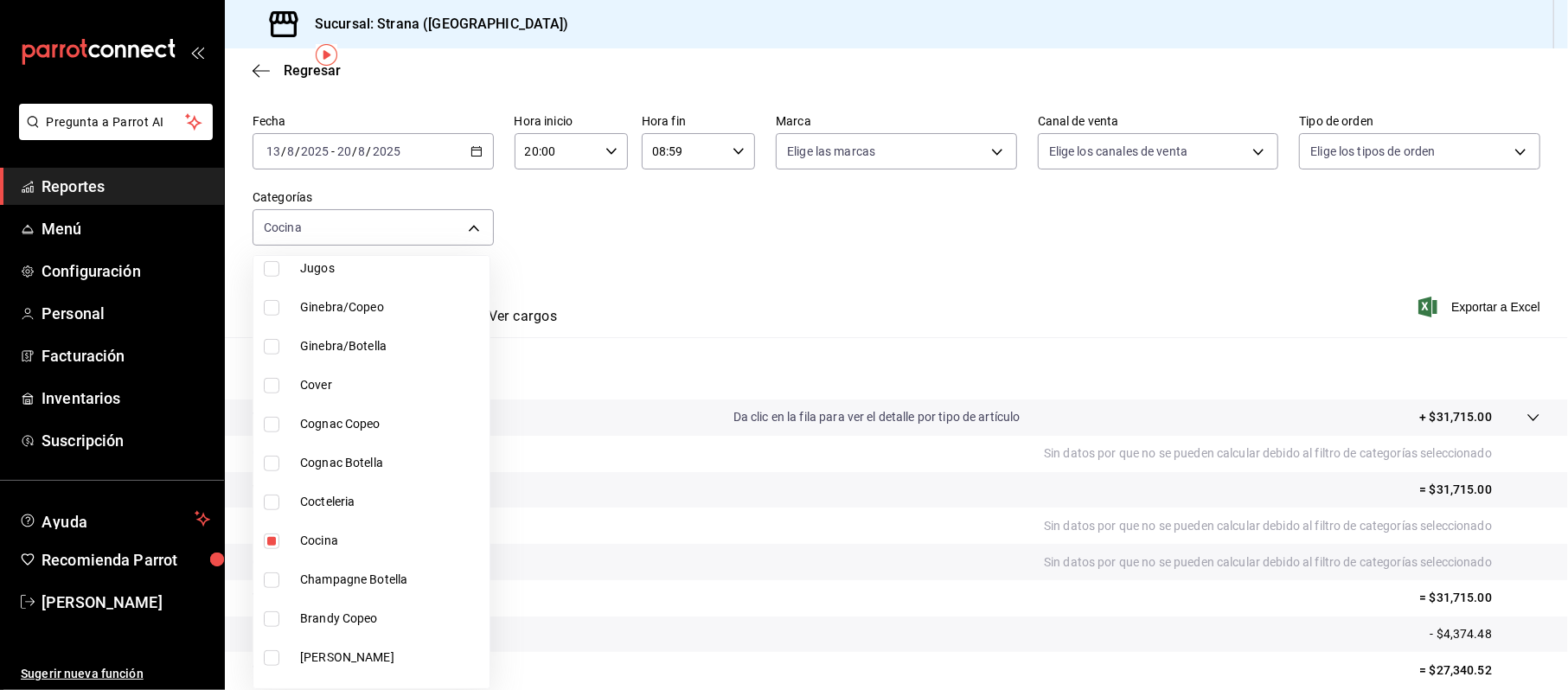
scroll to position [409, 0]
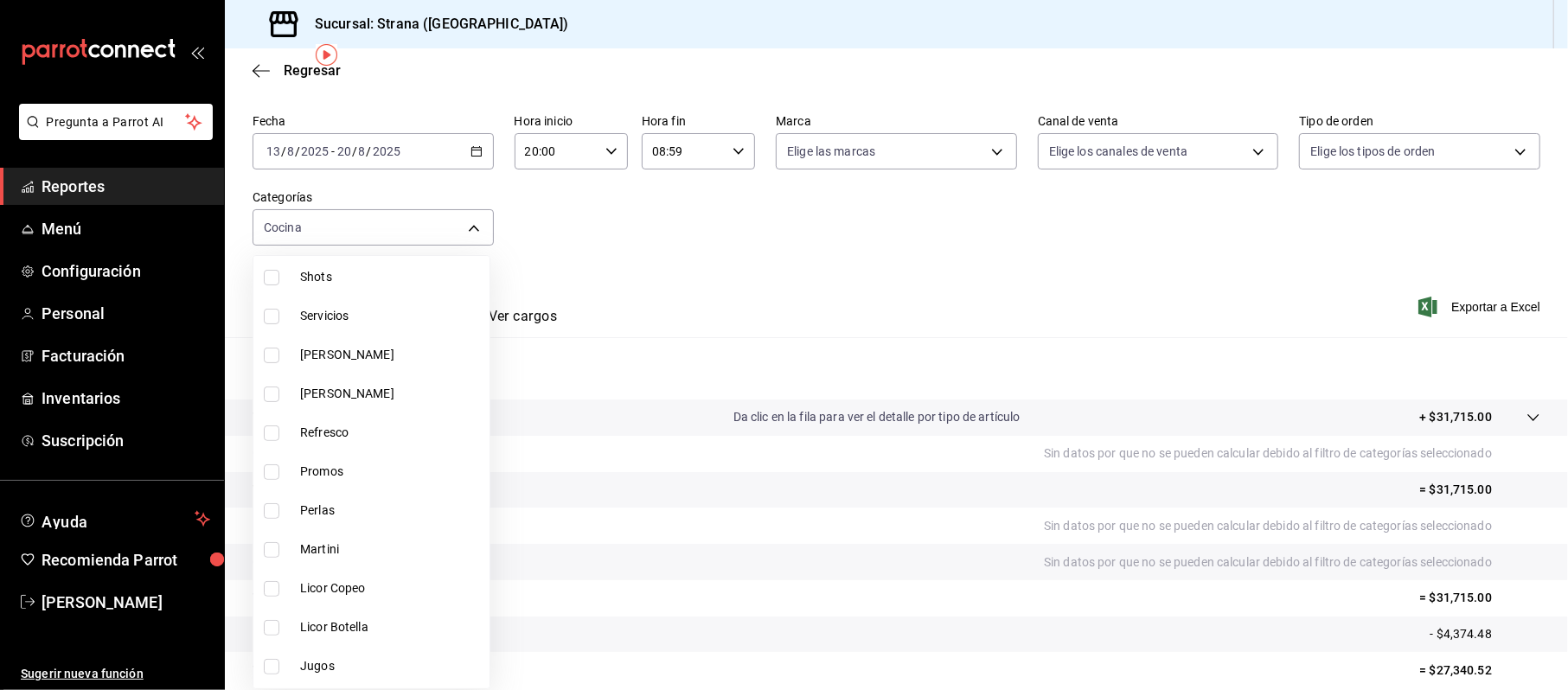
click at [1425, 211] on div at bounding box center [784, 345] width 1568 height 690
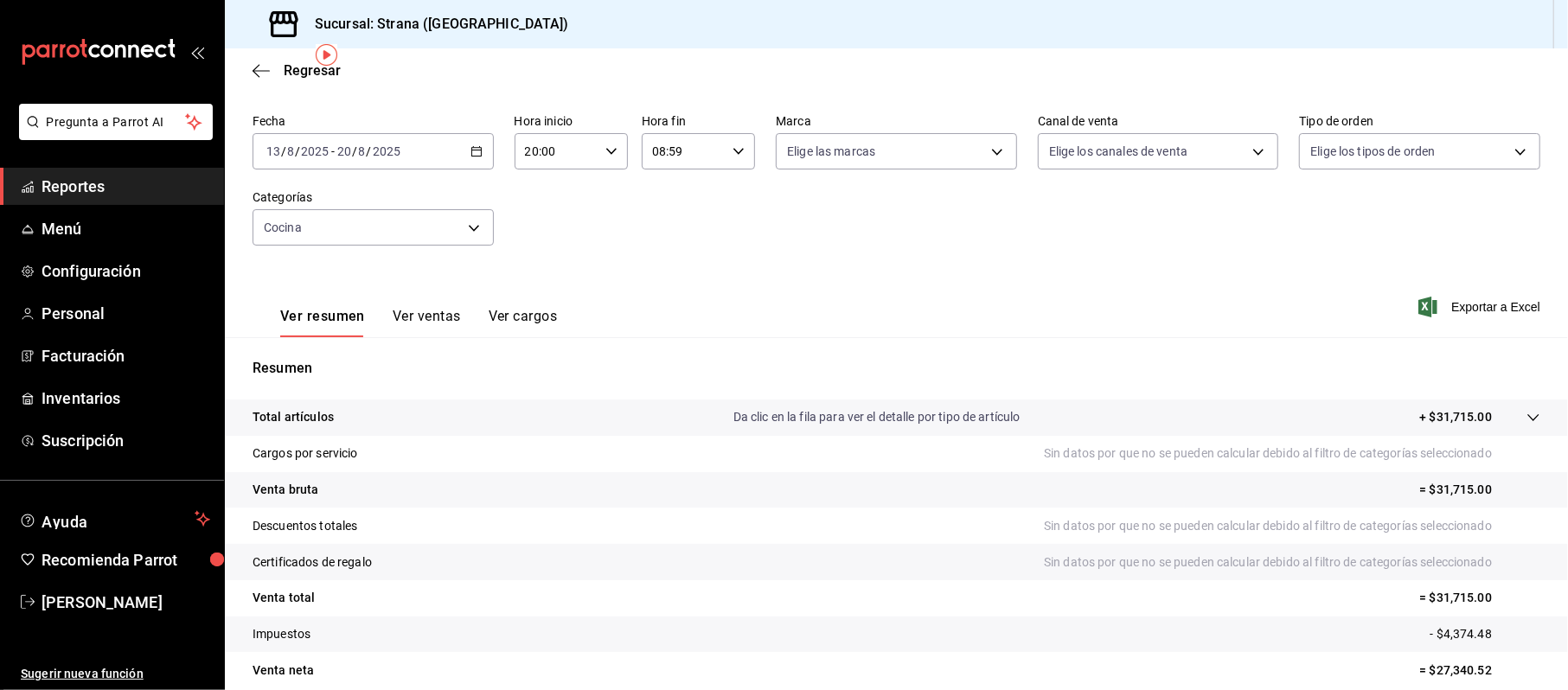
scroll to position [64, 0]
click at [71, 177] on span "Reportes" at bounding box center [126, 186] width 169 height 24
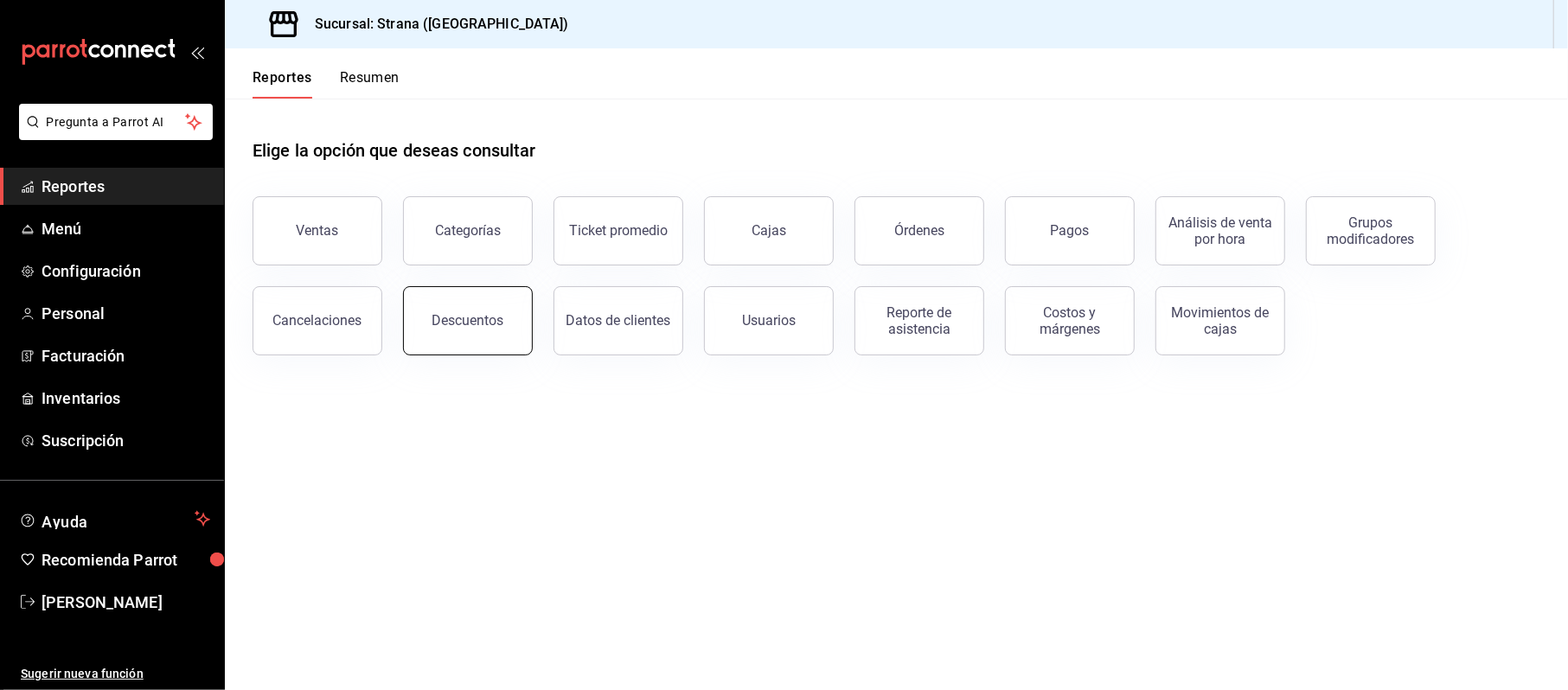
click at [483, 318] on div "Descuentos" at bounding box center [468, 320] width 71 height 17
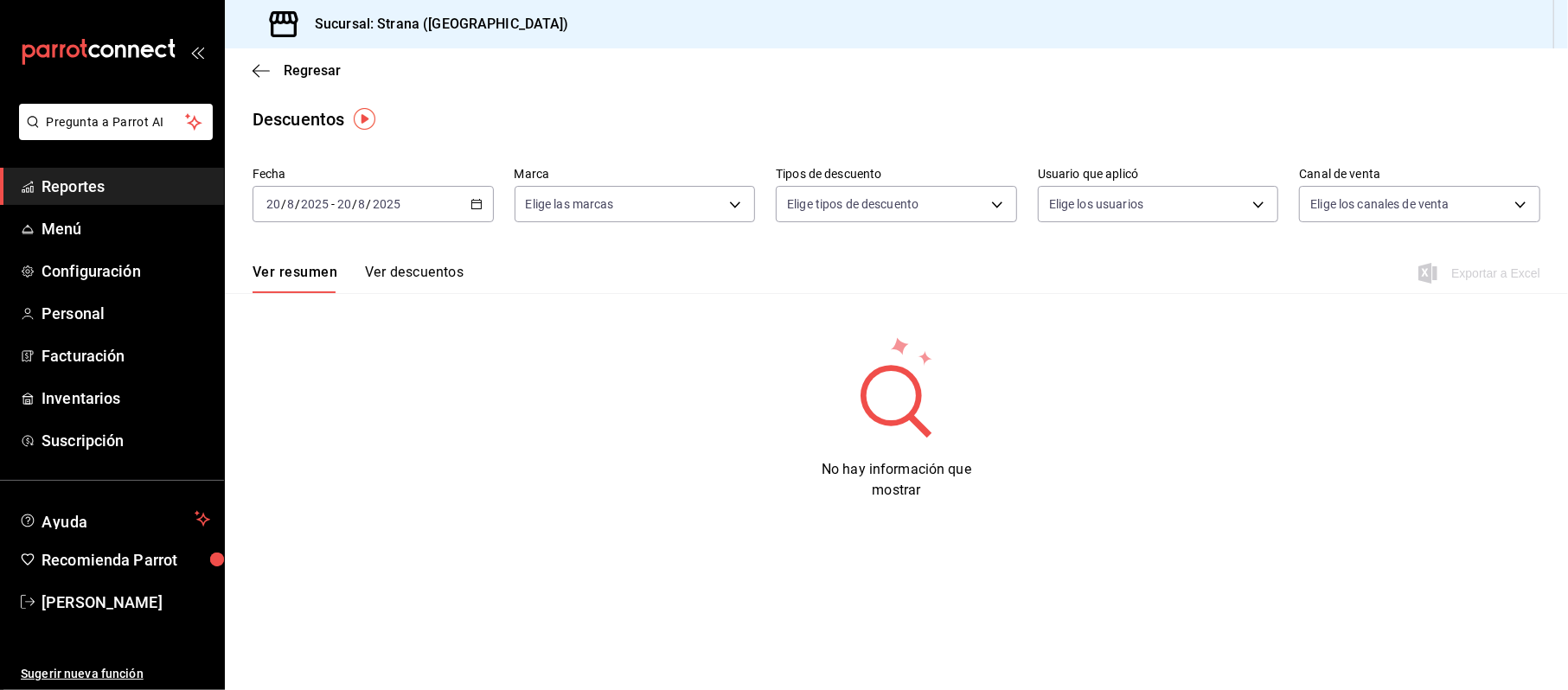
click at [486, 212] on div "[DATE] [DATE] - [DATE] [DATE]" at bounding box center [373, 204] width 241 height 37
drag, startPoint x: 379, startPoint y: 422, endPoint x: 370, endPoint y: 443, distance: 22.8
click at [370, 443] on span "Rango de fechas" at bounding box center [333, 451] width 134 height 18
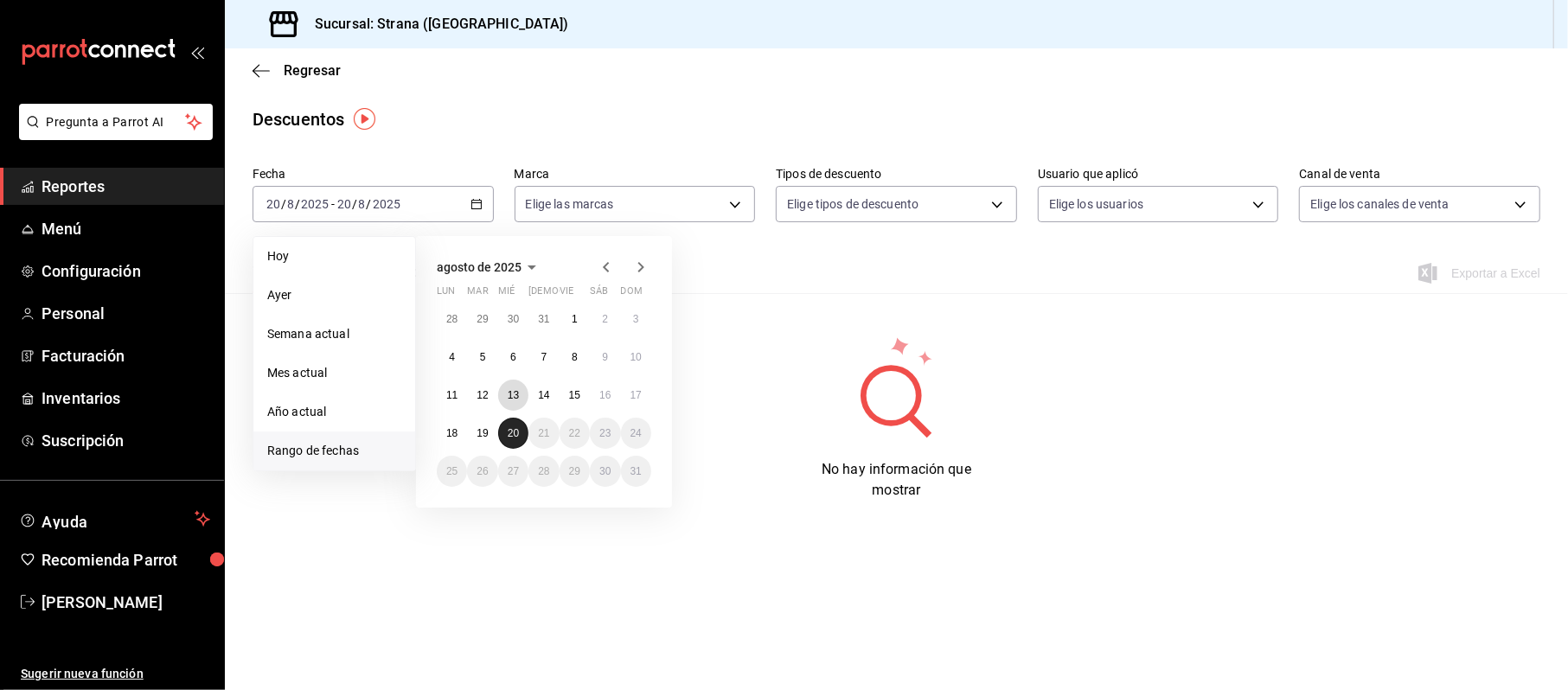
drag, startPoint x: 518, startPoint y: 402, endPoint x: 516, endPoint y: 418, distance: 16.1
click at [518, 402] on button "13" at bounding box center [513, 395] width 31 height 31
click at [514, 420] on button "20" at bounding box center [513, 432] width 31 height 31
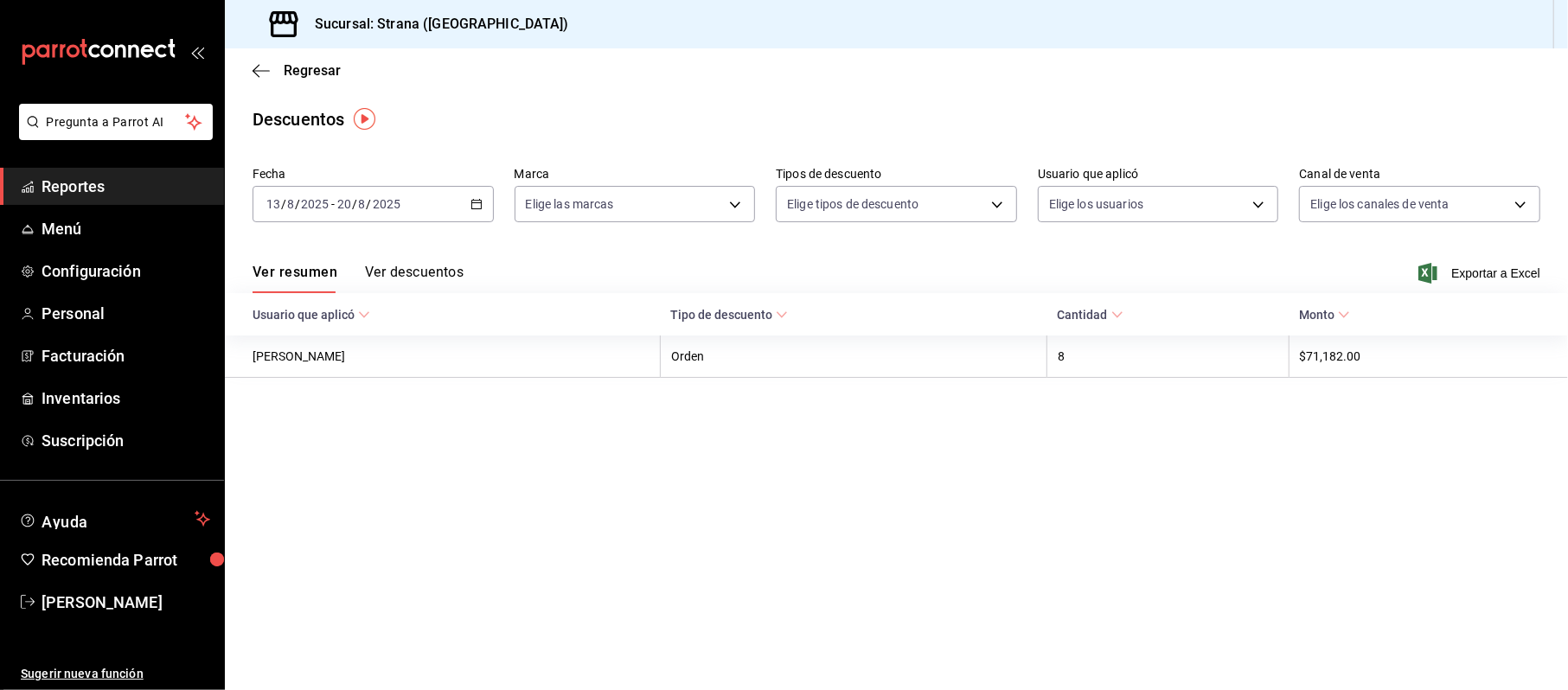
click at [434, 267] on button "Ver descuentos" at bounding box center [414, 279] width 98 height 30
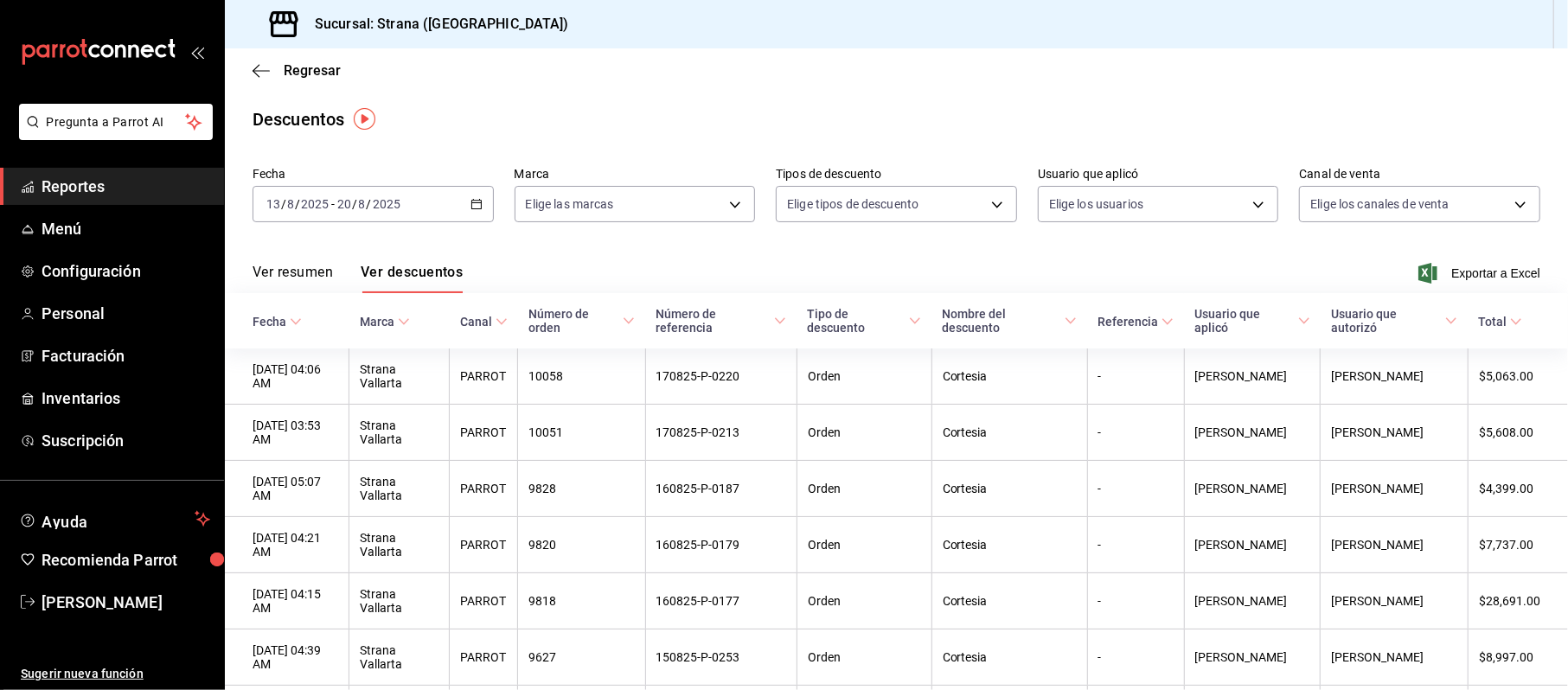
click at [286, 88] on div "Regresar" at bounding box center [897, 70] width 1343 height 44
click at [295, 77] on span "Regresar" at bounding box center [312, 70] width 58 height 17
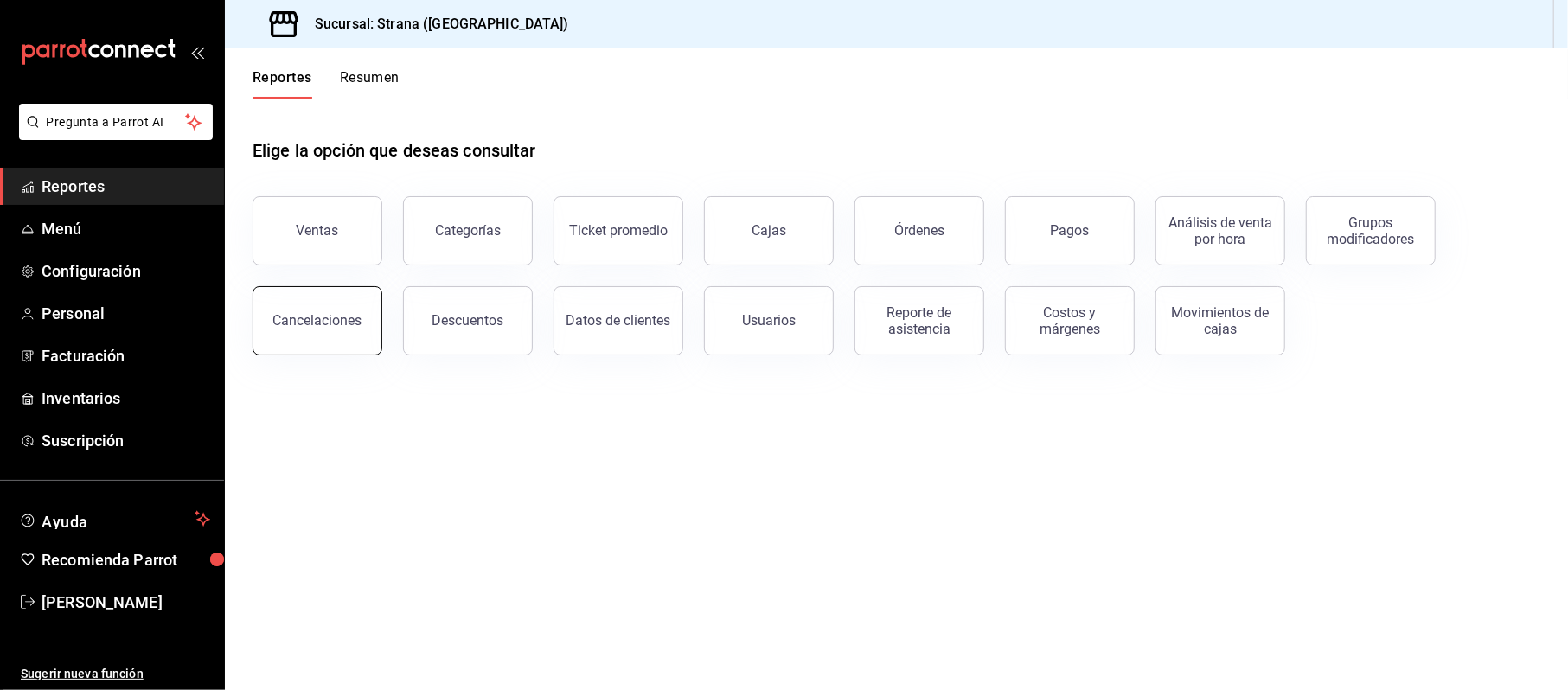
click at [332, 322] on div "Cancelaciones" at bounding box center [318, 320] width 89 height 17
